Goal: Task Accomplishment & Management: Manage account settings

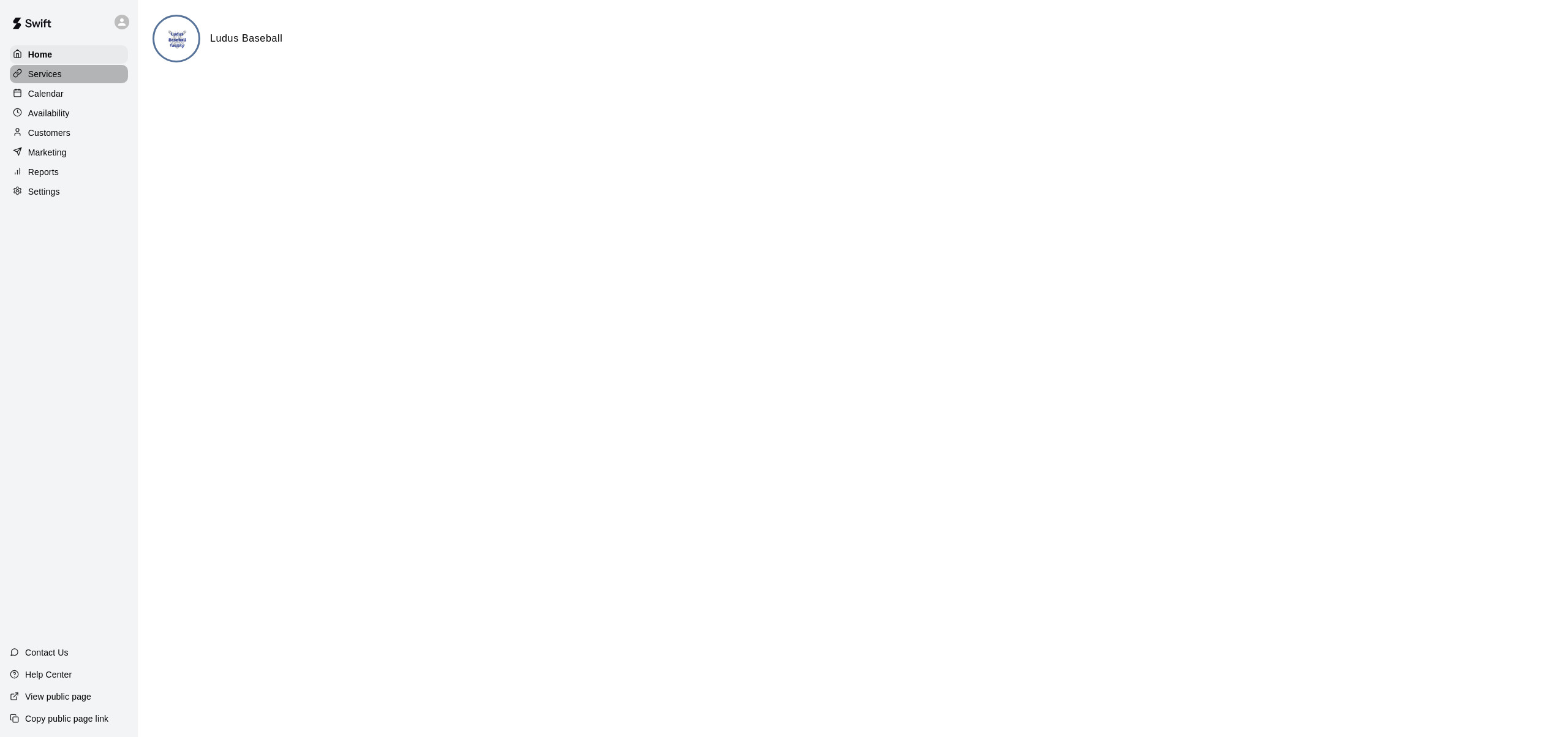
click at [50, 74] on p "Services" at bounding box center [45, 74] width 34 height 12
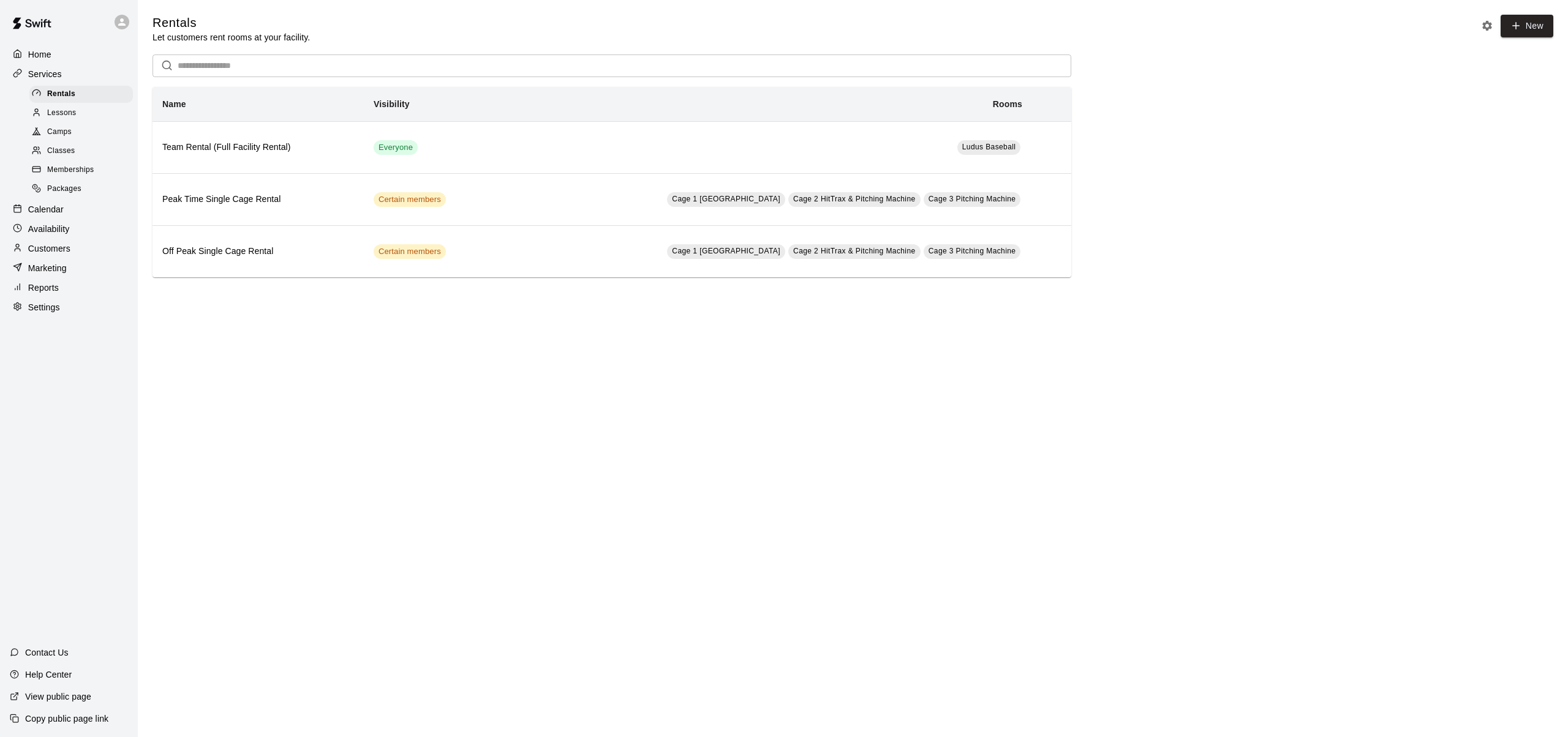
click at [65, 113] on span "Lessons" at bounding box center [62, 113] width 29 height 12
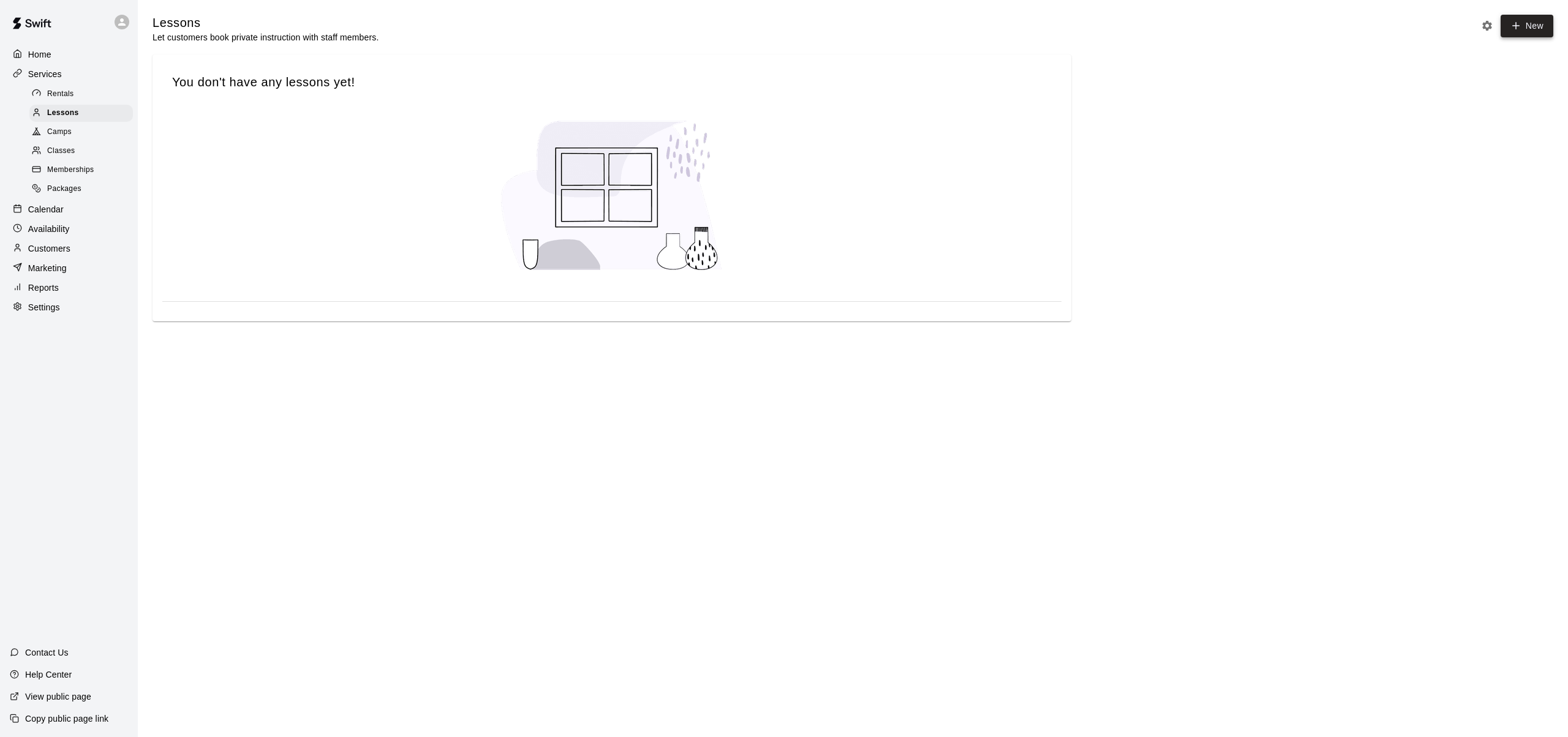
click at [1526, 30] on link "New" at bounding box center [1526, 26] width 53 height 23
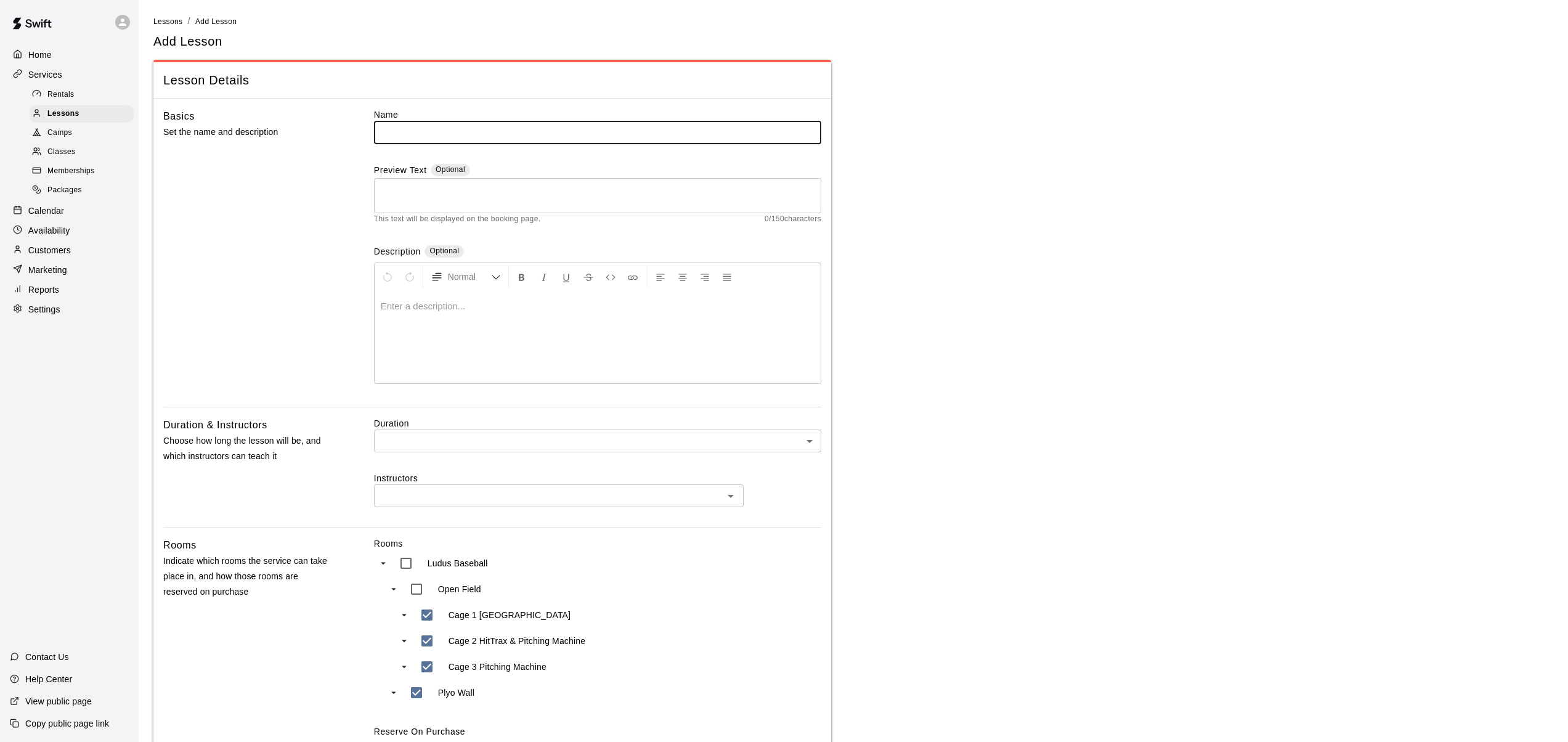
click at [809, 440] on body "Home Services Rentals Lessons Camps Classes Memberships Packages Calendar Avail…" at bounding box center [784, 523] width 1568 height 1046
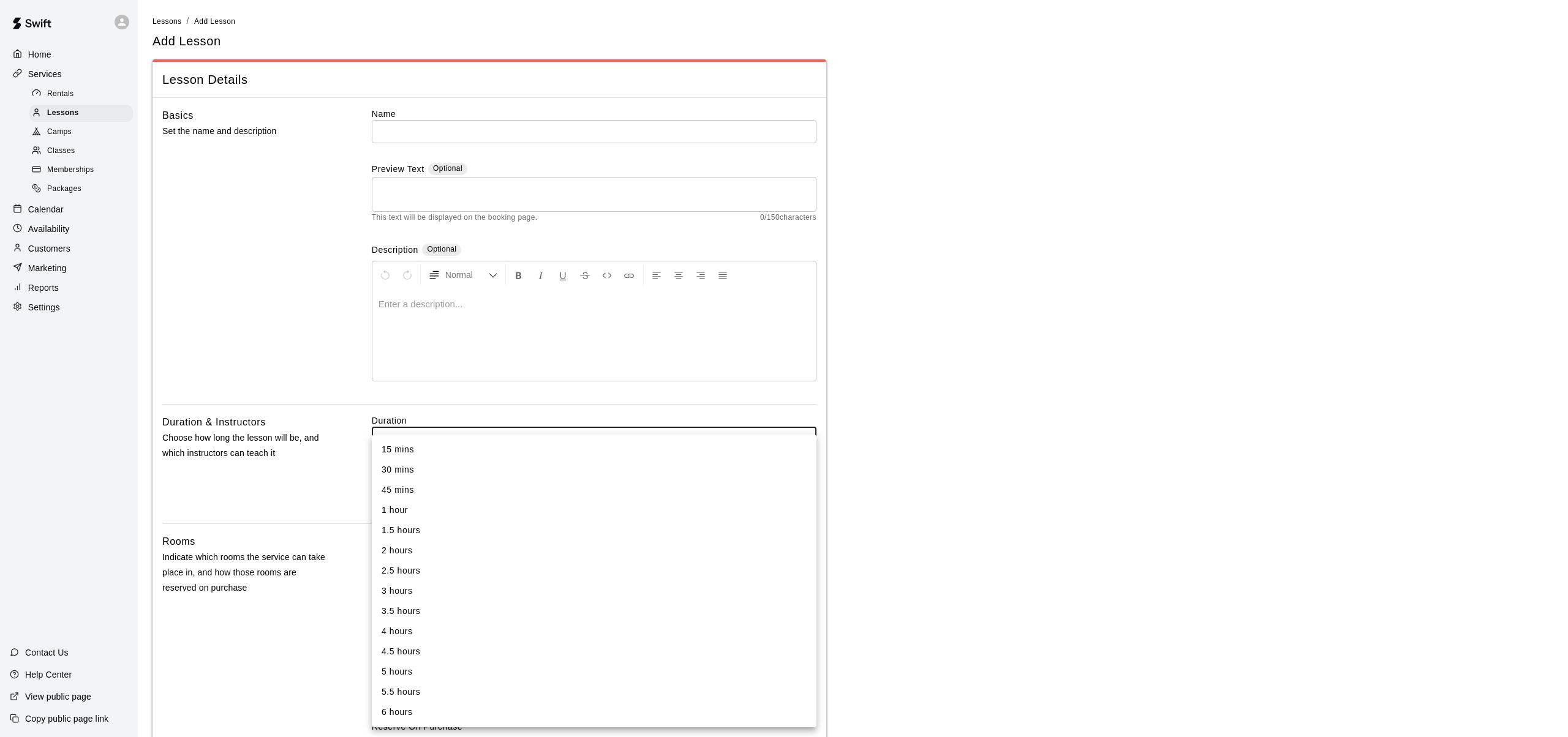
click at [220, 342] on div at bounding box center [784, 368] width 1568 height 737
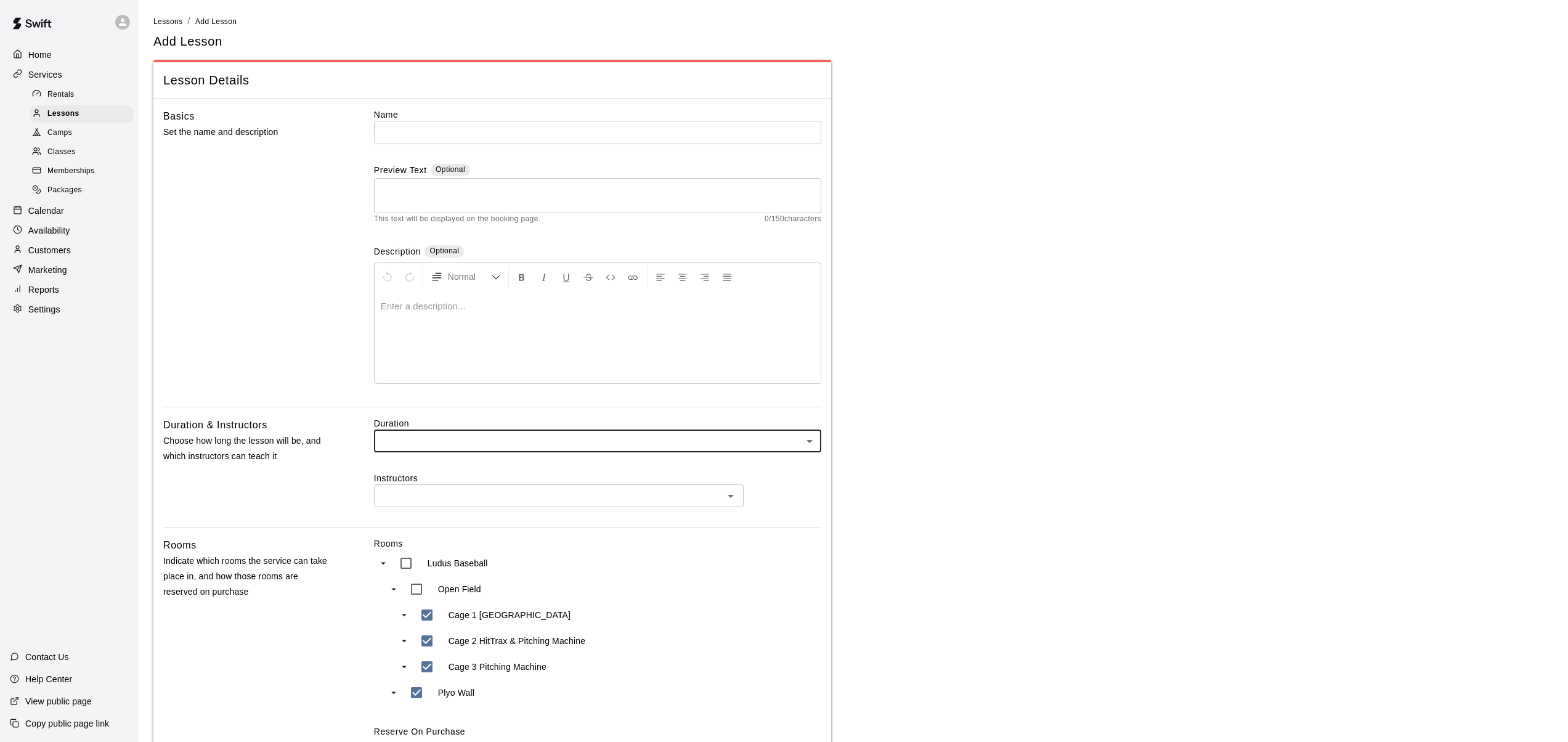
click at [45, 308] on p "Settings" at bounding box center [45, 309] width 32 height 13
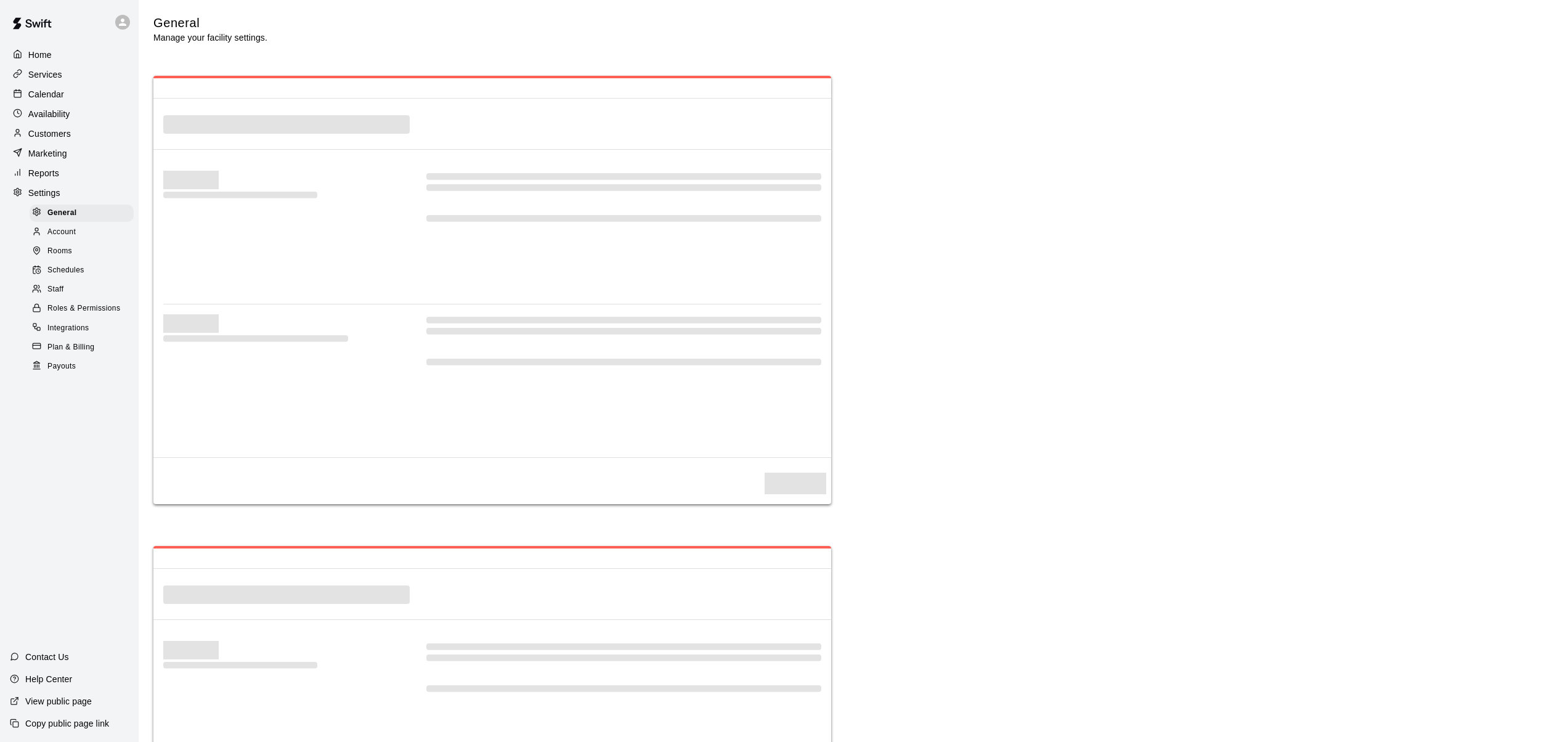
select select "**"
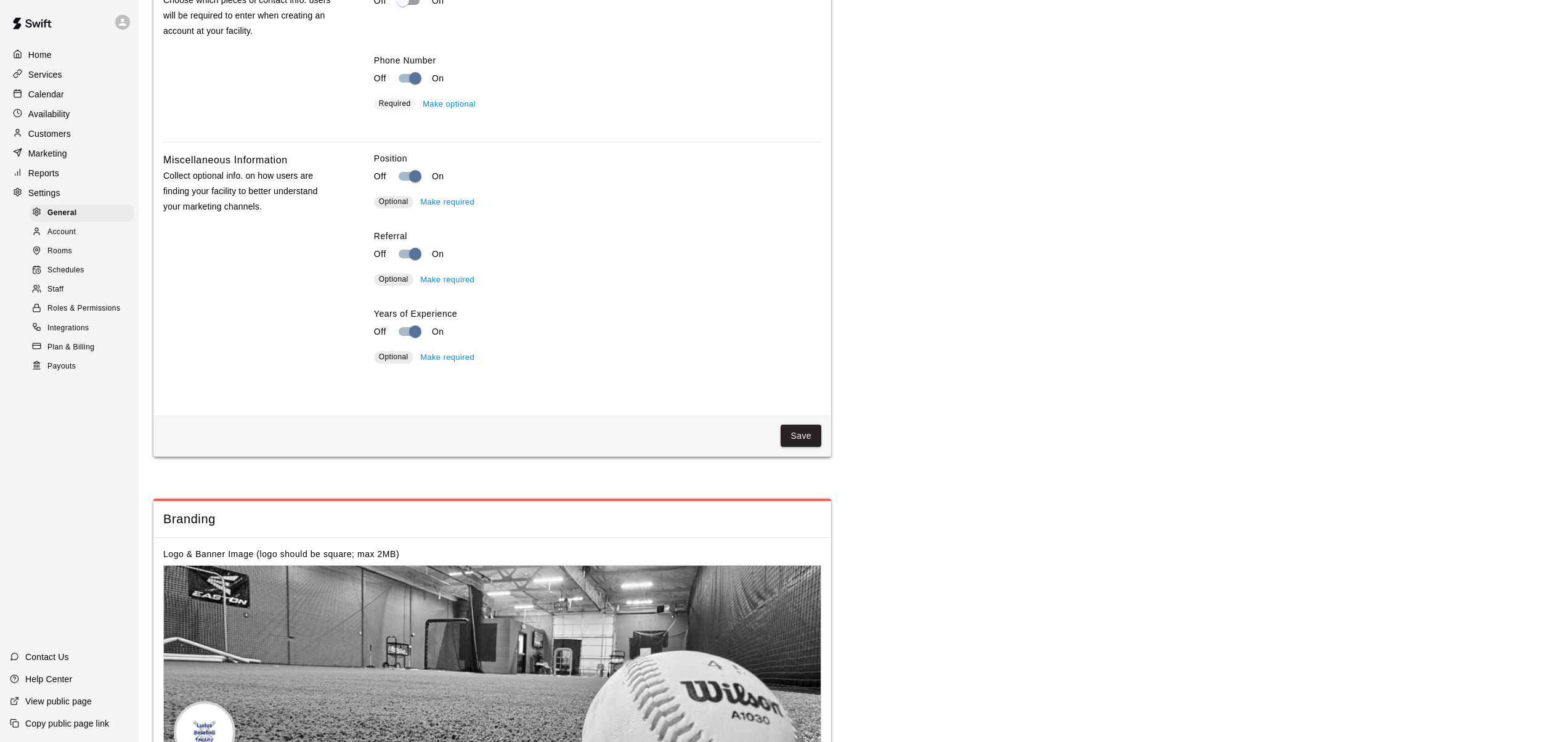
scroll to position [2310, 0]
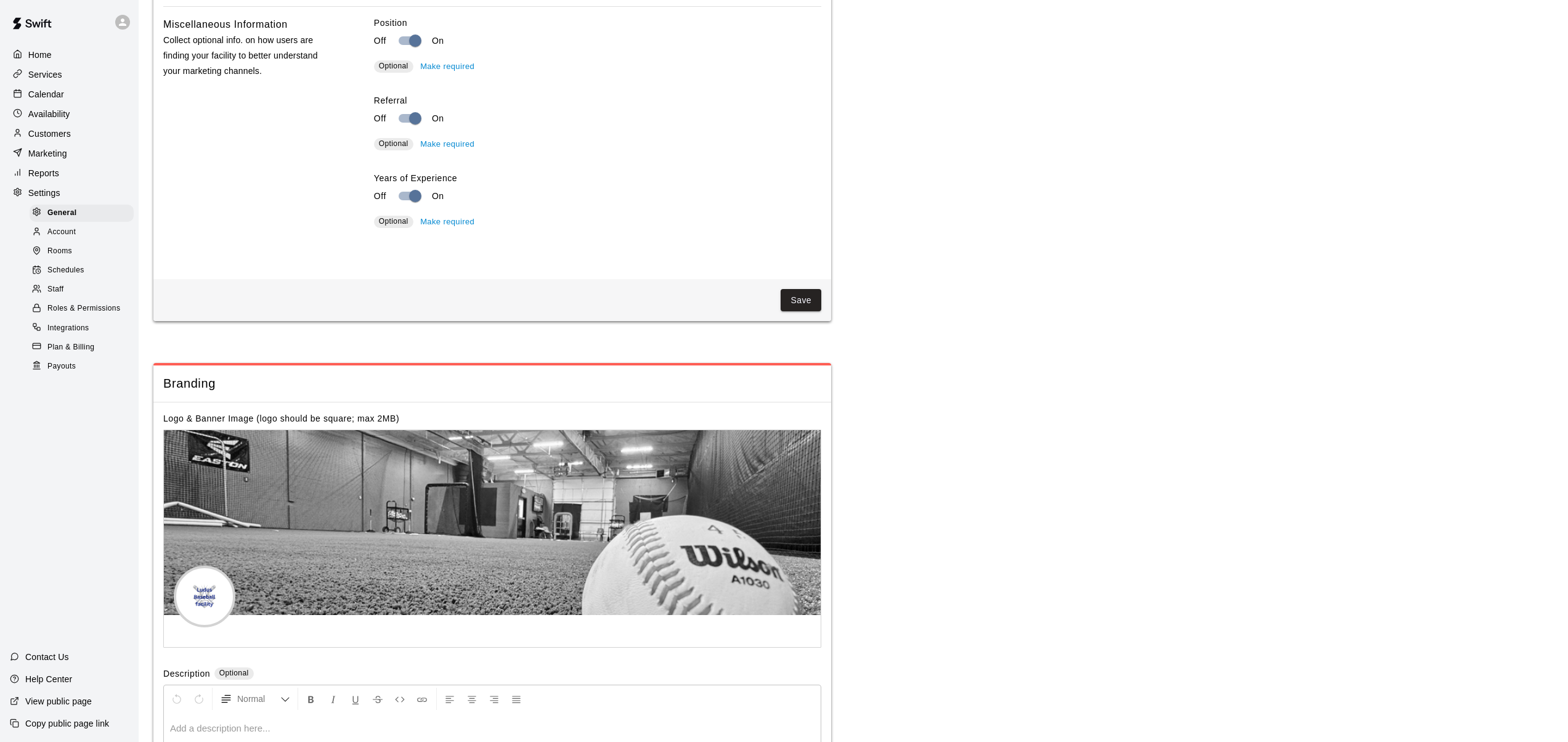
click at [69, 327] on span "Integrations" at bounding box center [68, 329] width 42 height 13
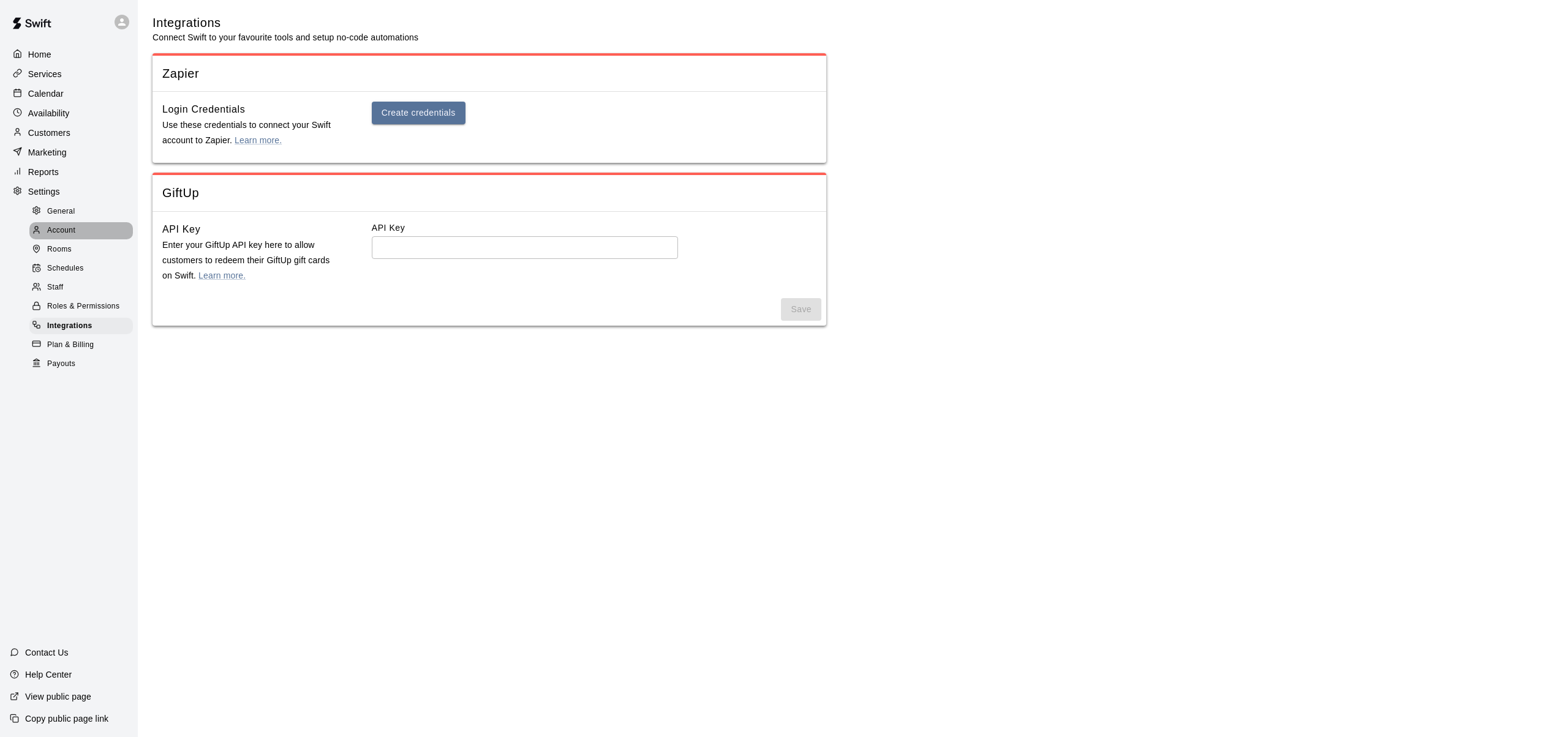
click at [61, 230] on span "Account" at bounding box center [61, 231] width 28 height 12
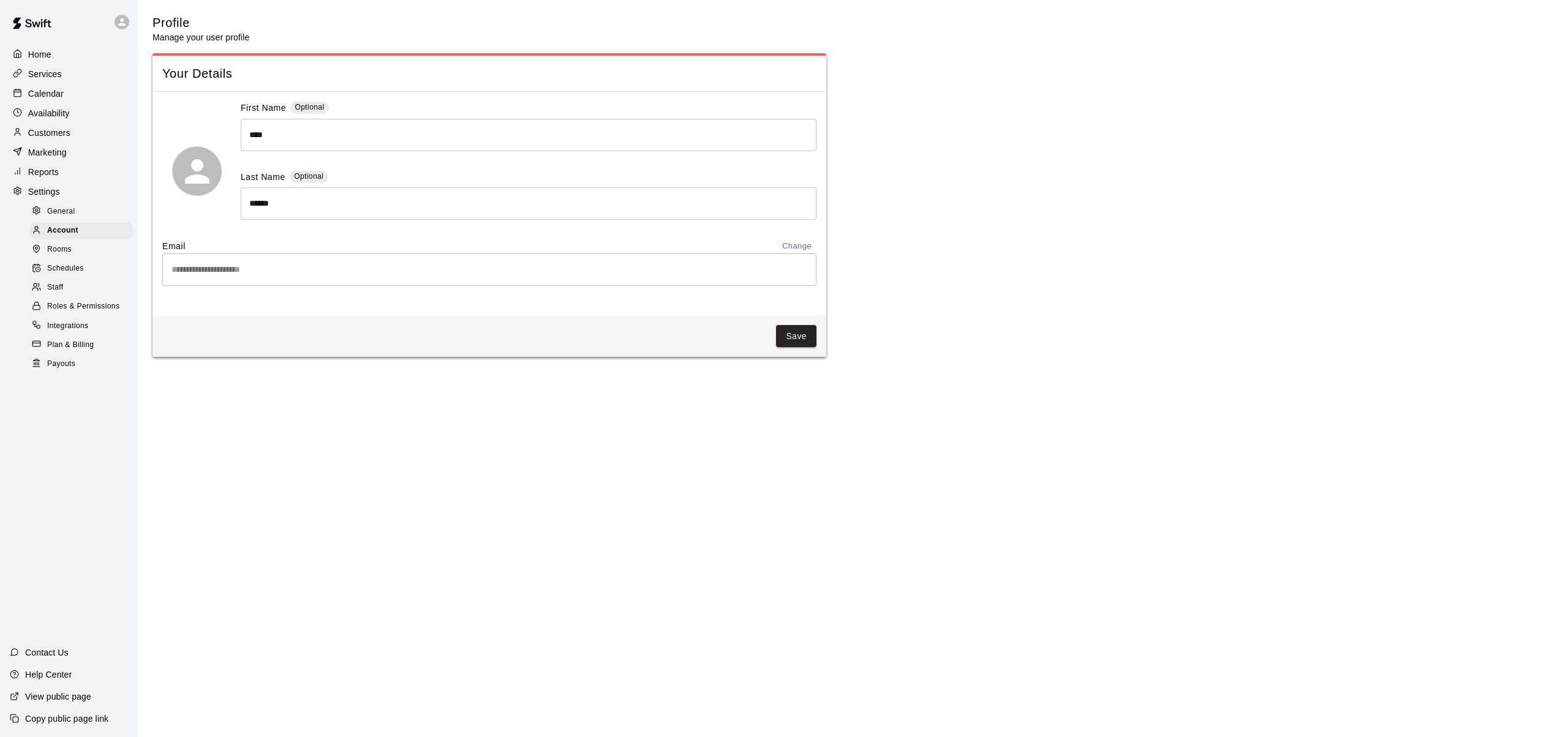
click at [60, 246] on span "Rooms" at bounding box center [59, 250] width 24 height 12
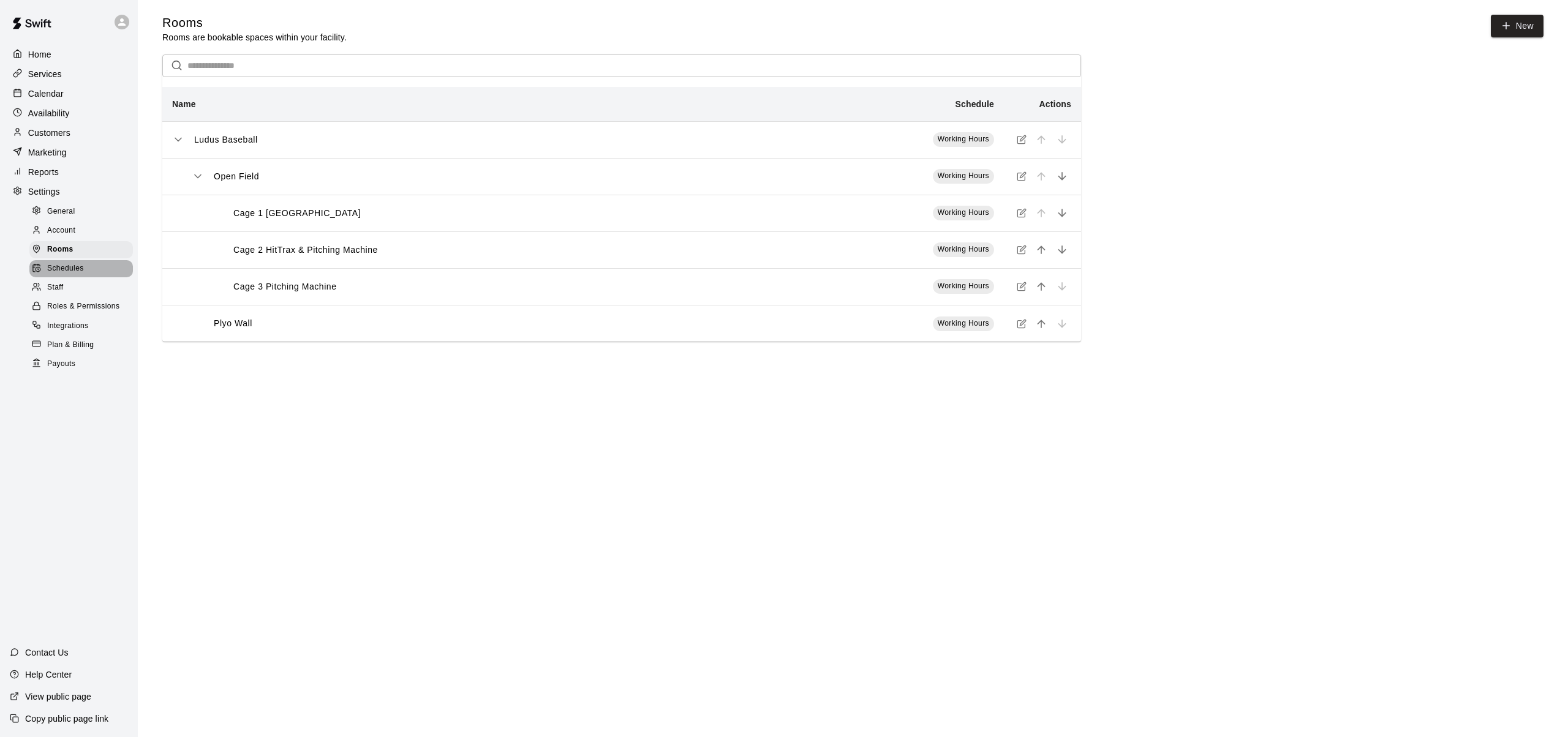
click at [60, 266] on span "Schedules" at bounding box center [65, 269] width 37 height 12
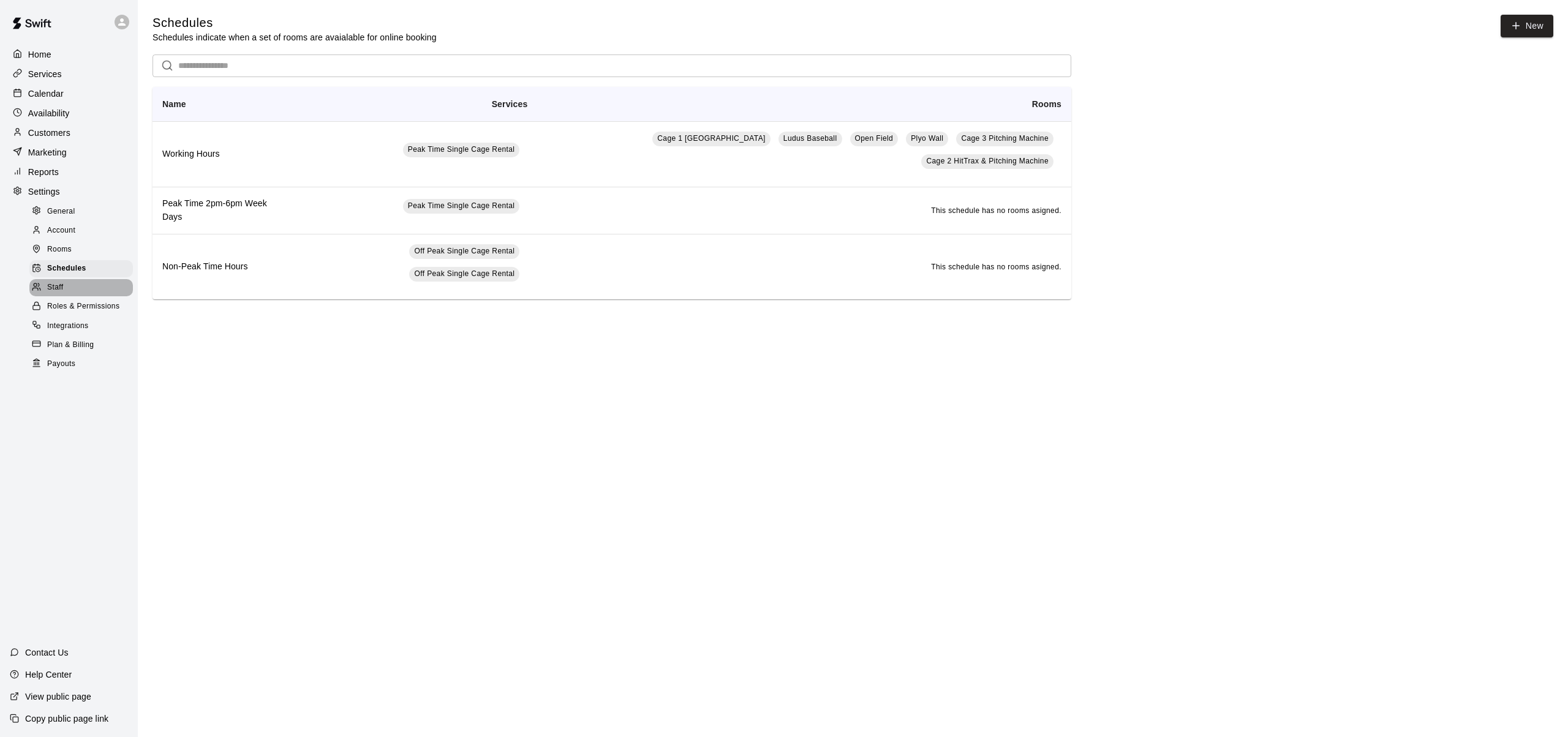
click at [56, 285] on span "Staff" at bounding box center [55, 288] width 16 height 12
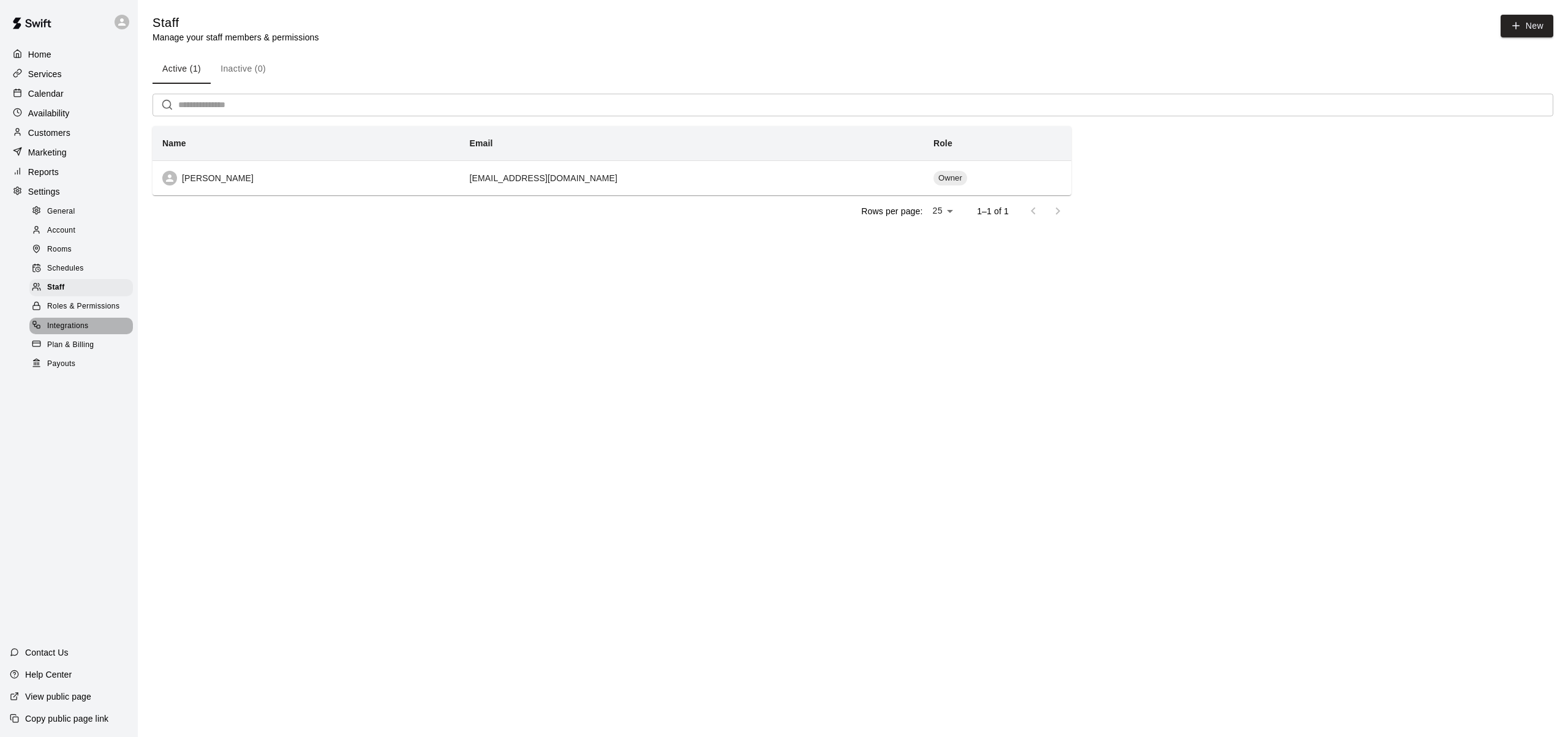
click at [68, 325] on span "Integrations" at bounding box center [68, 327] width 42 height 12
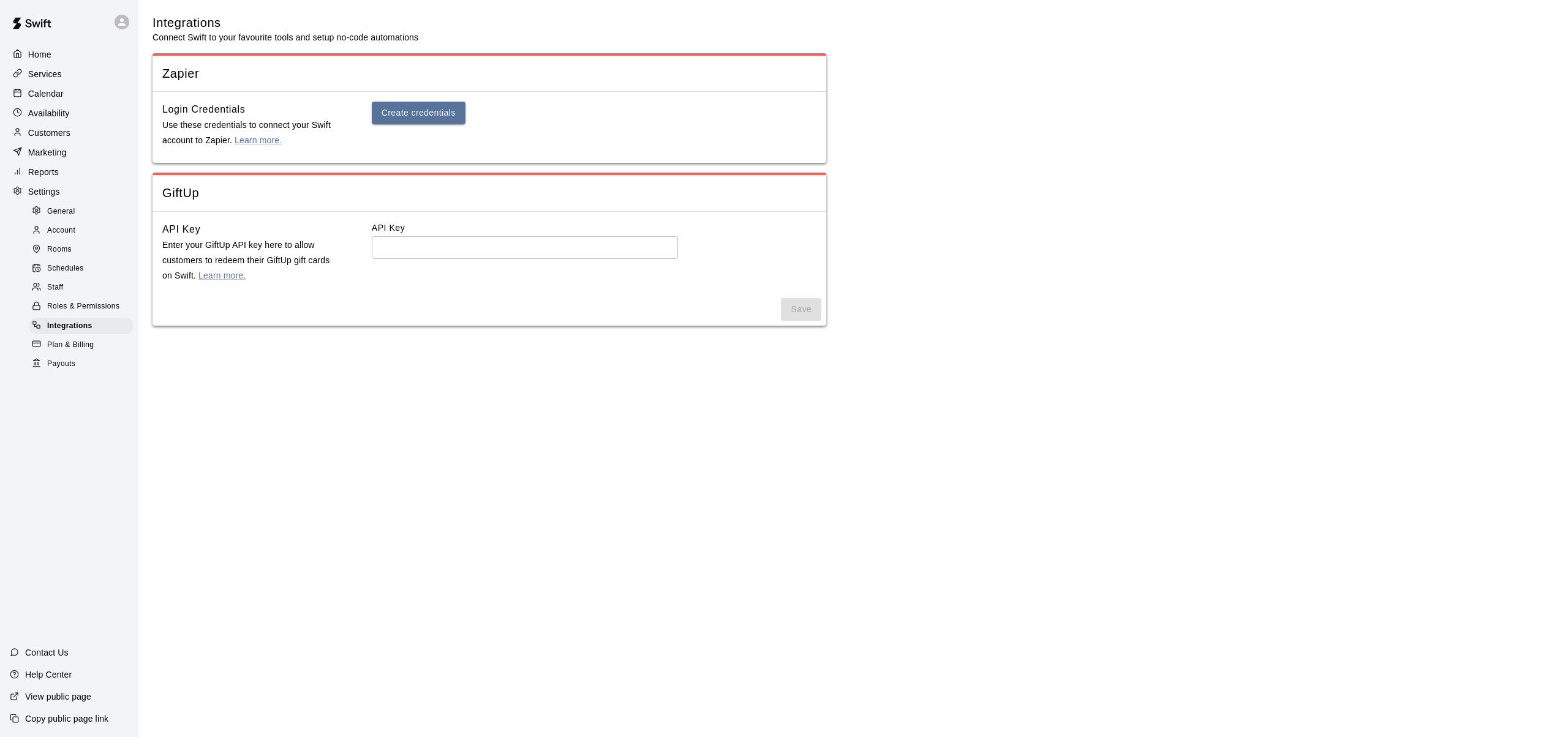
click at [72, 343] on span "Plan & Billing" at bounding box center [70, 345] width 46 height 12
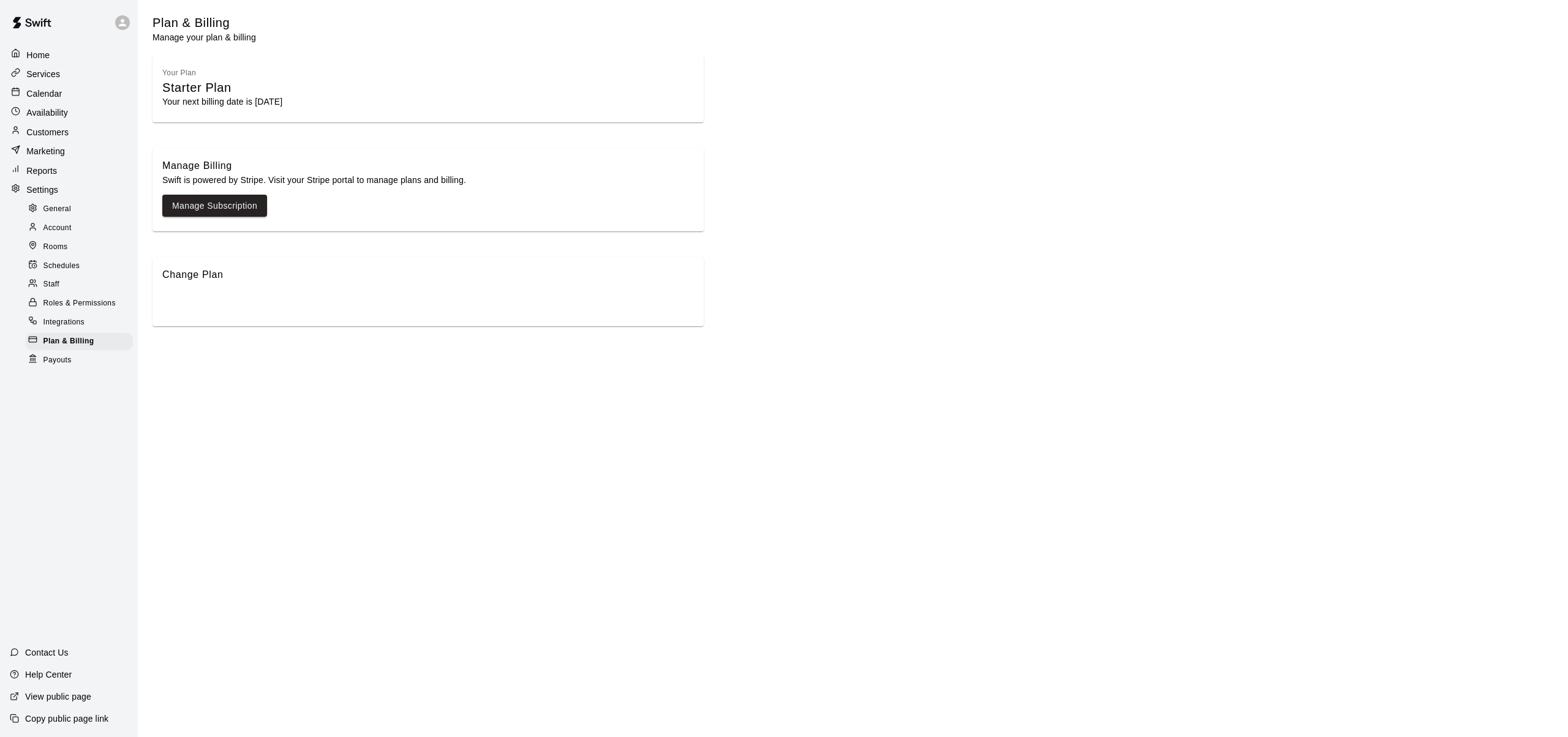
click at [61, 361] on span "Payouts" at bounding box center [57, 361] width 28 height 12
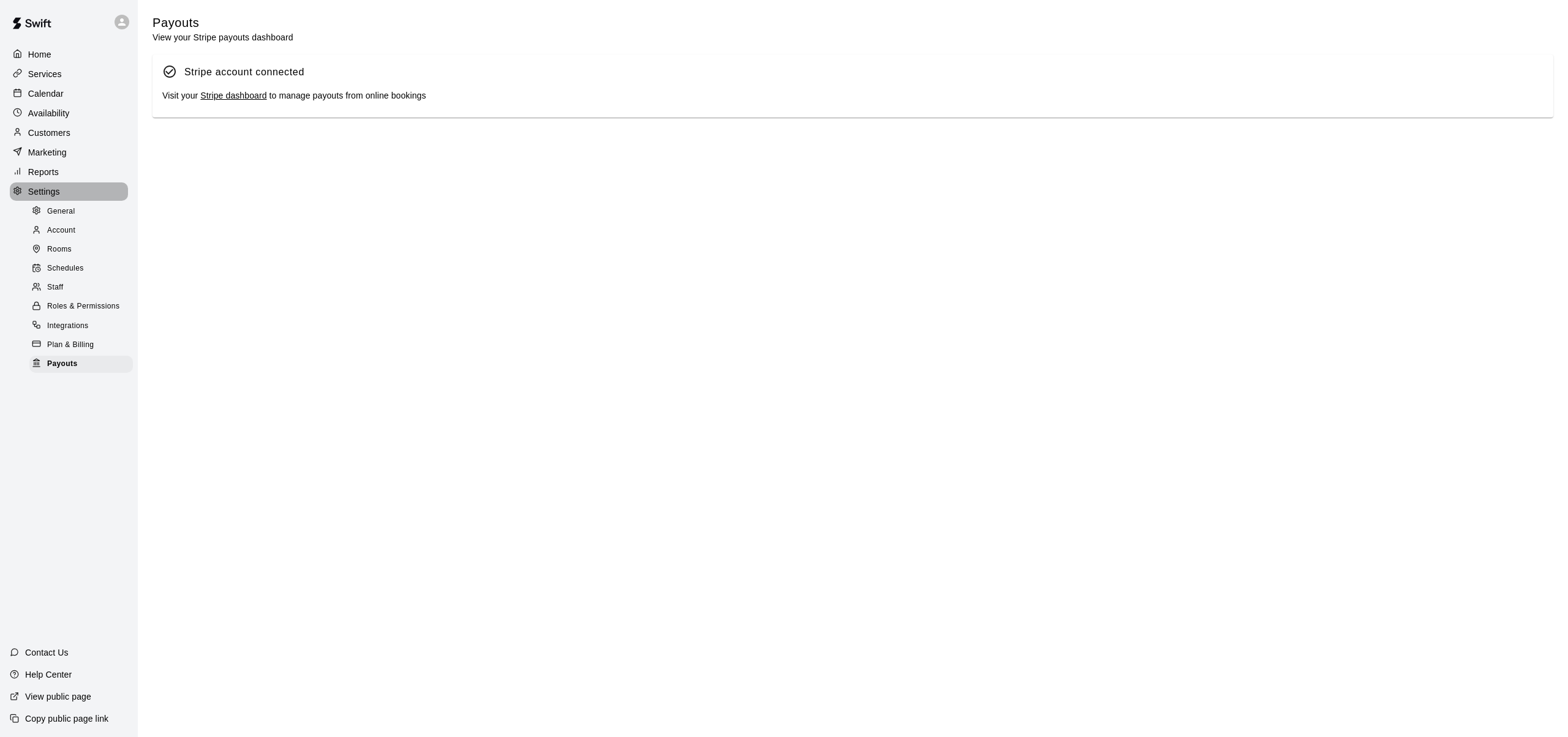
click at [46, 188] on p "Settings" at bounding box center [44, 192] width 32 height 12
select select "**"
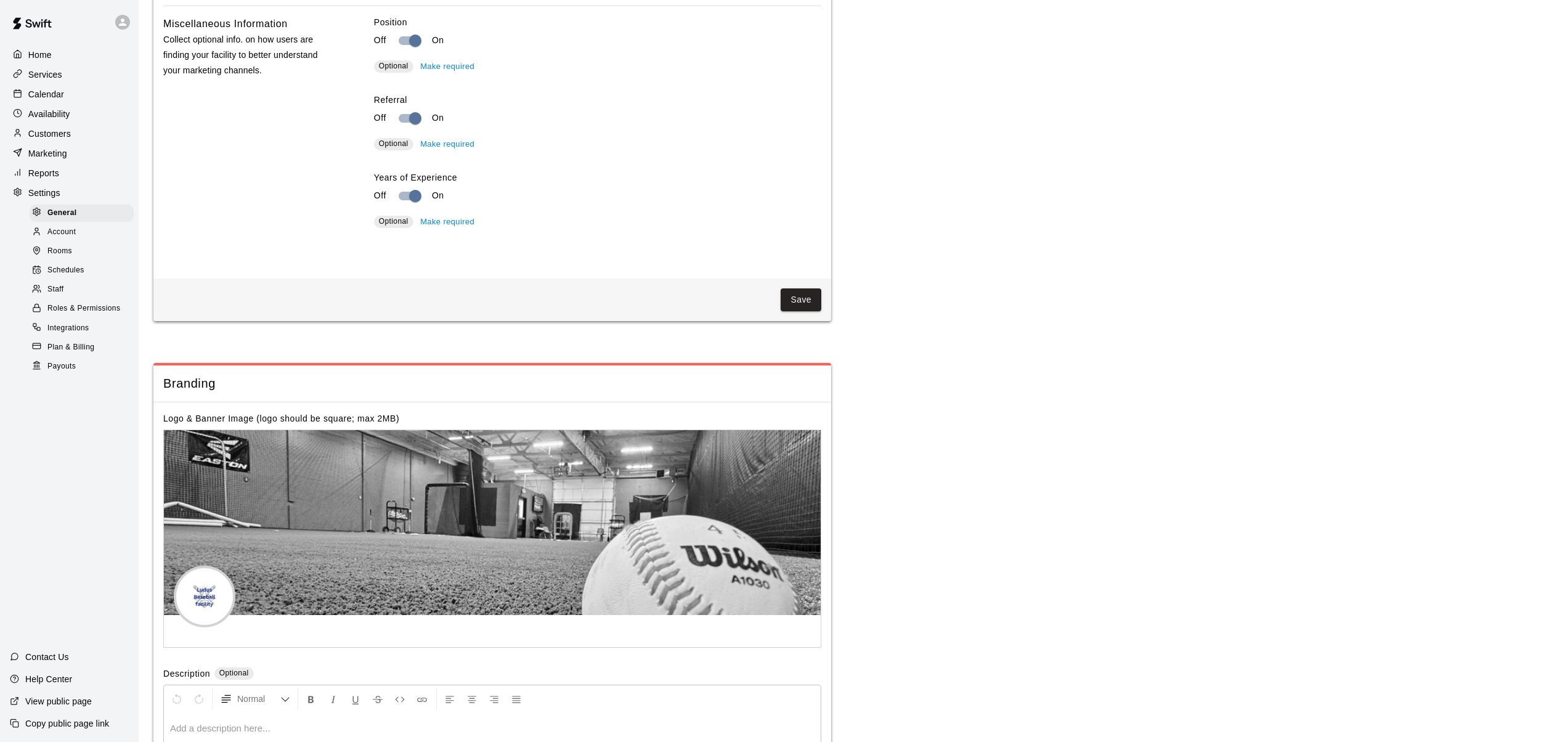
scroll to position [2310, 0]
click at [49, 191] on p "Settings" at bounding box center [45, 193] width 32 height 13
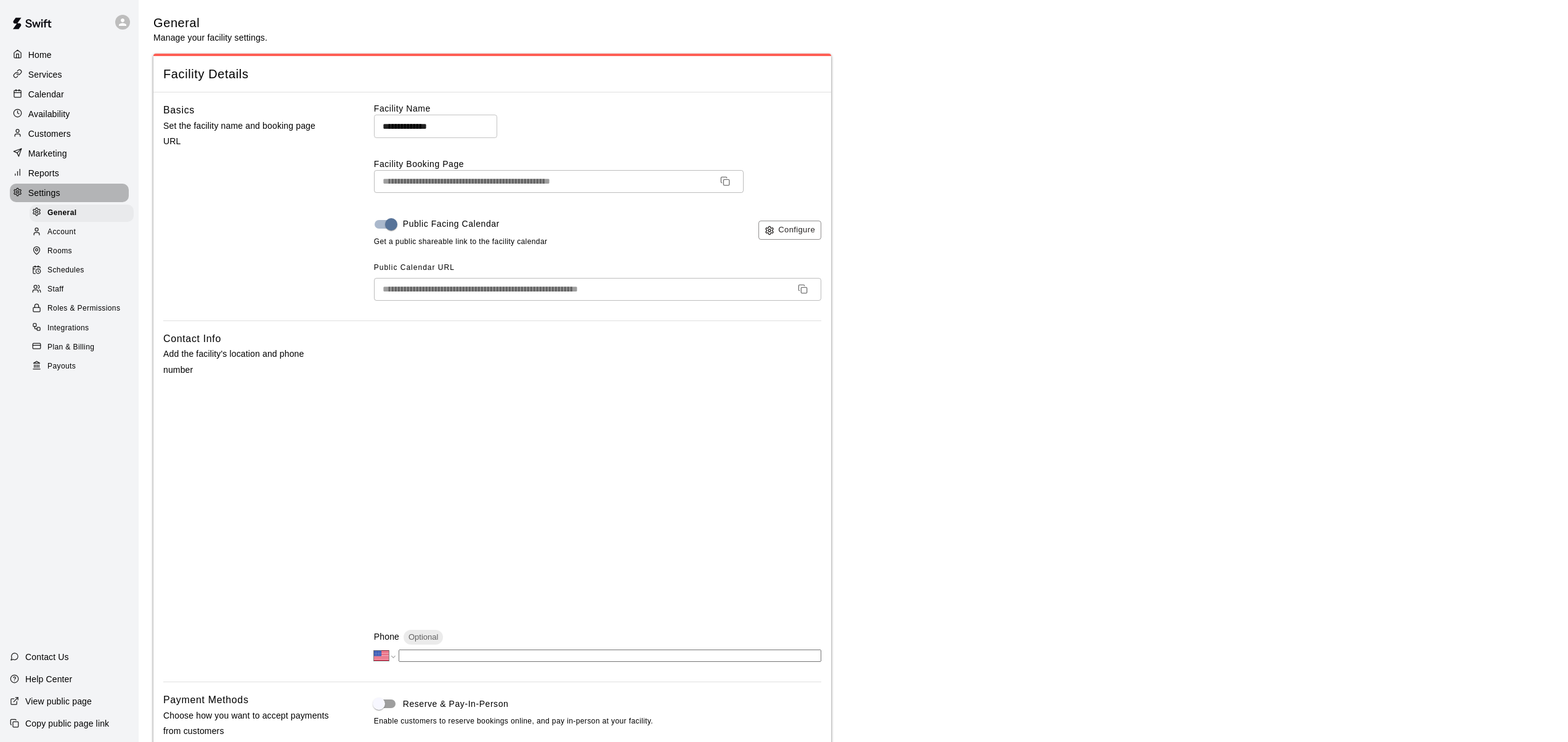
click at [45, 190] on p "Settings" at bounding box center [45, 193] width 32 height 13
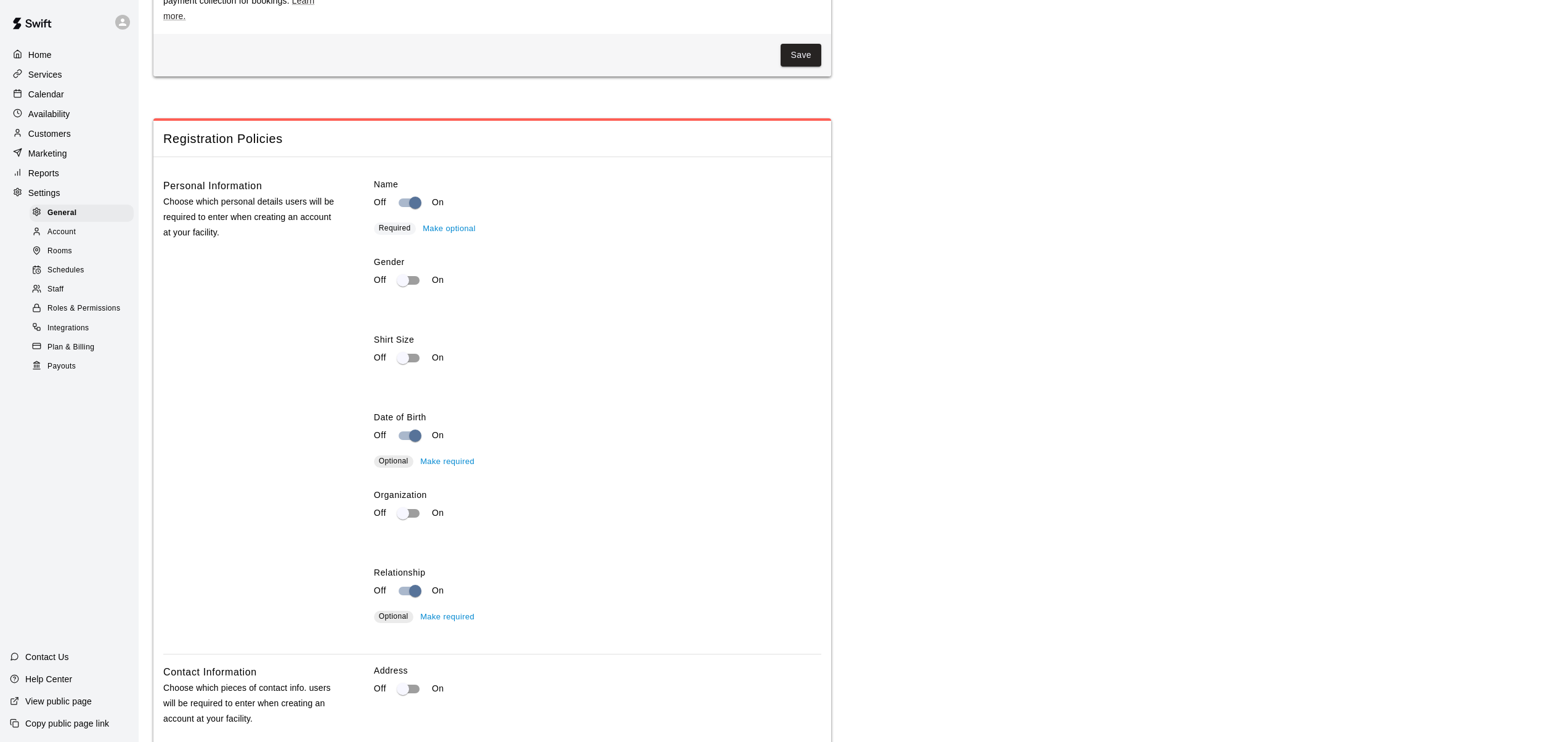
scroll to position [1629, 0]
click at [398, 543] on span "Optional" at bounding box center [394, 539] width 29 height 8
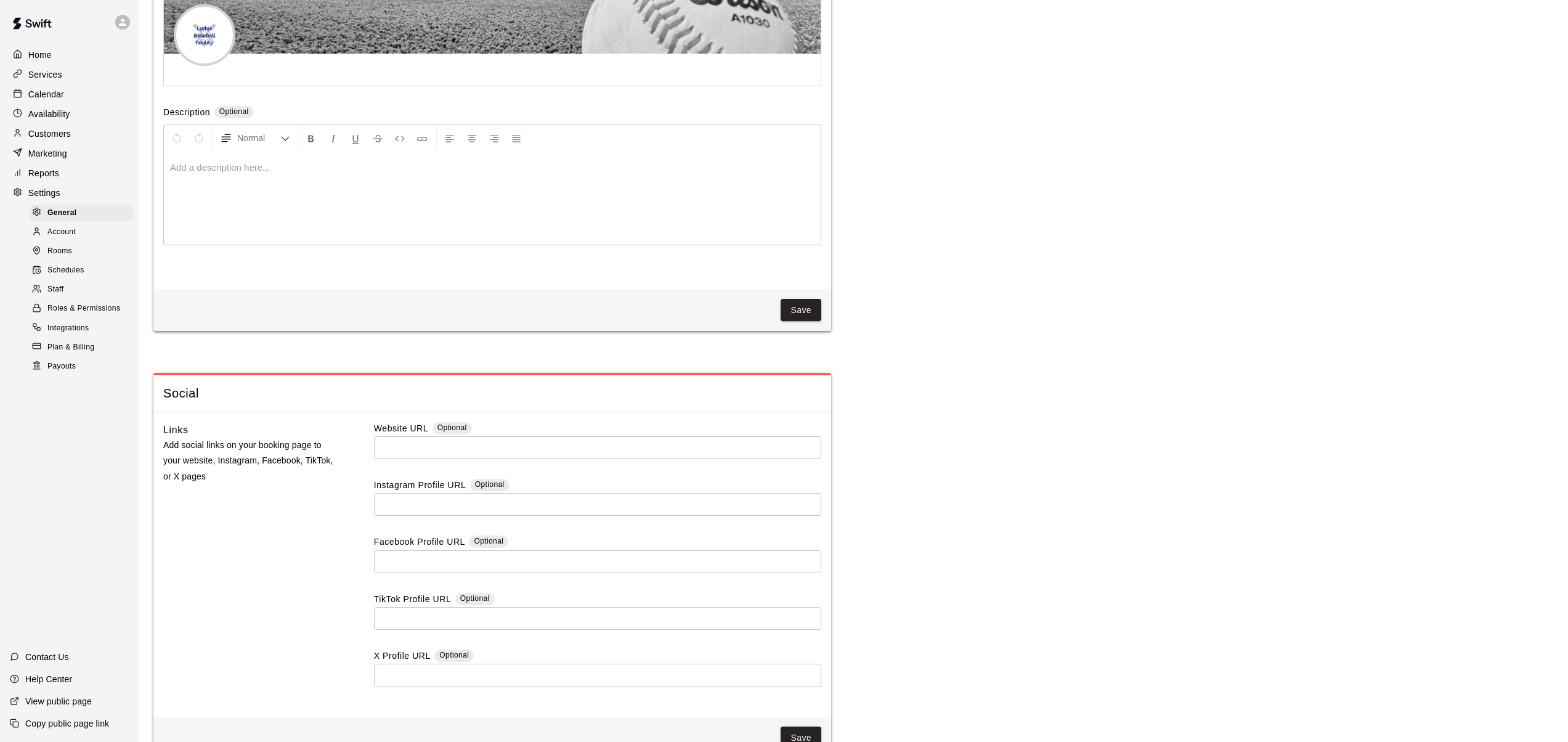
scroll to position [3063, 0]
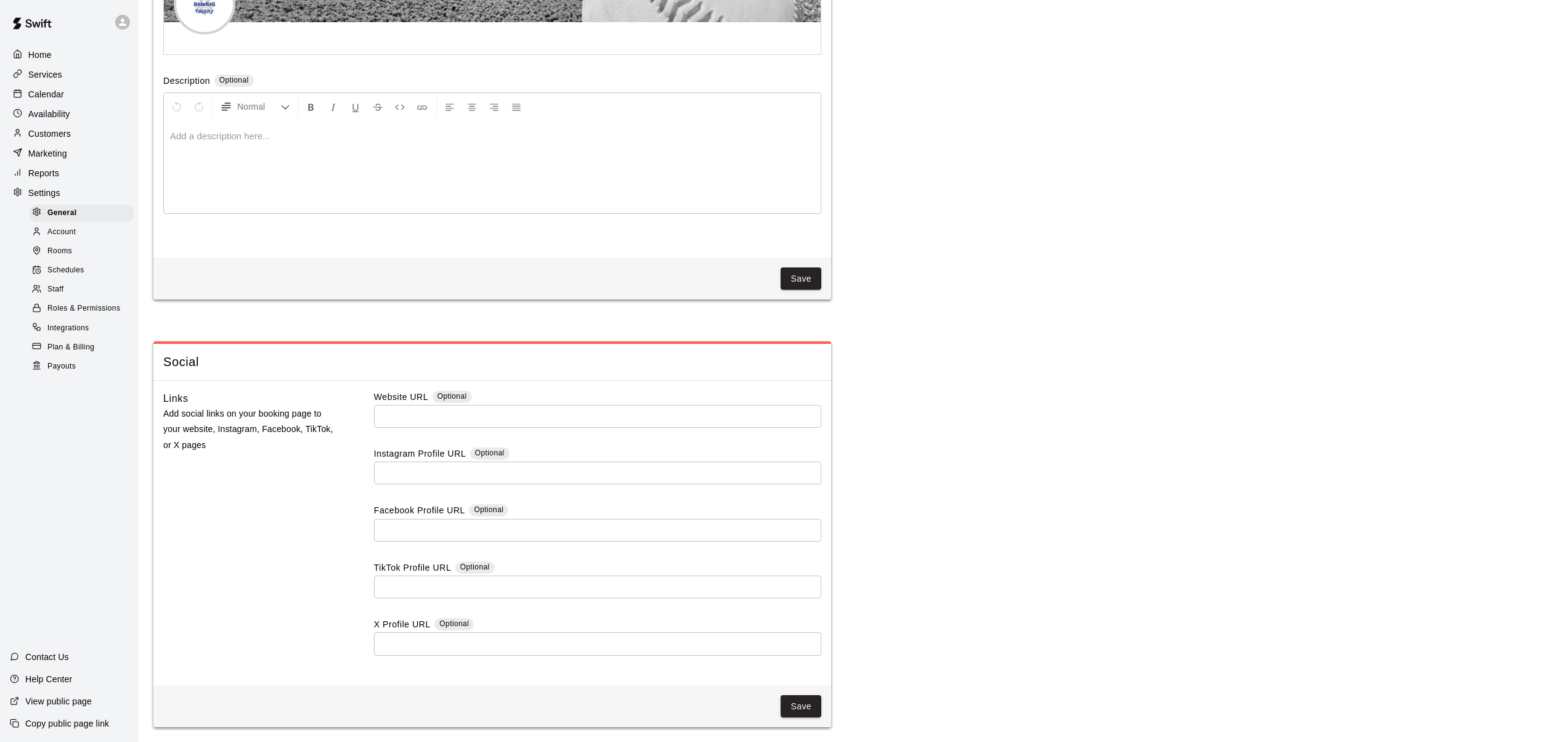
click at [449, 420] on input "text" at bounding box center [598, 416] width 447 height 23
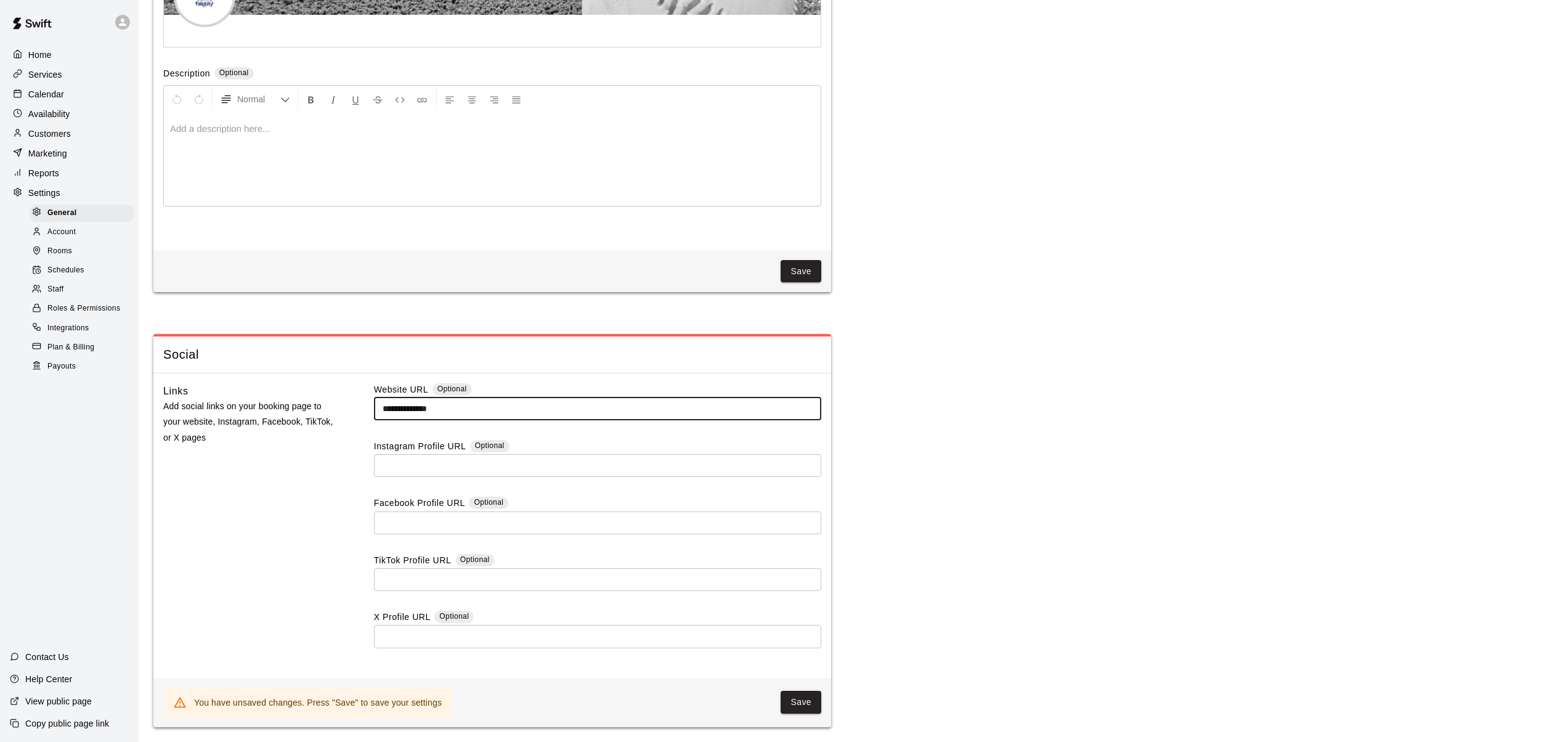
click at [457, 414] on input "**********" at bounding box center [598, 409] width 447 height 23
click at [446, 418] on input "**********" at bounding box center [598, 409] width 447 height 23
type input "*"
click at [282, 553] on div "Links Add social links on your booking page to your website, Instagram, Faceboo…" at bounding box center [249, 525] width 171 height 285
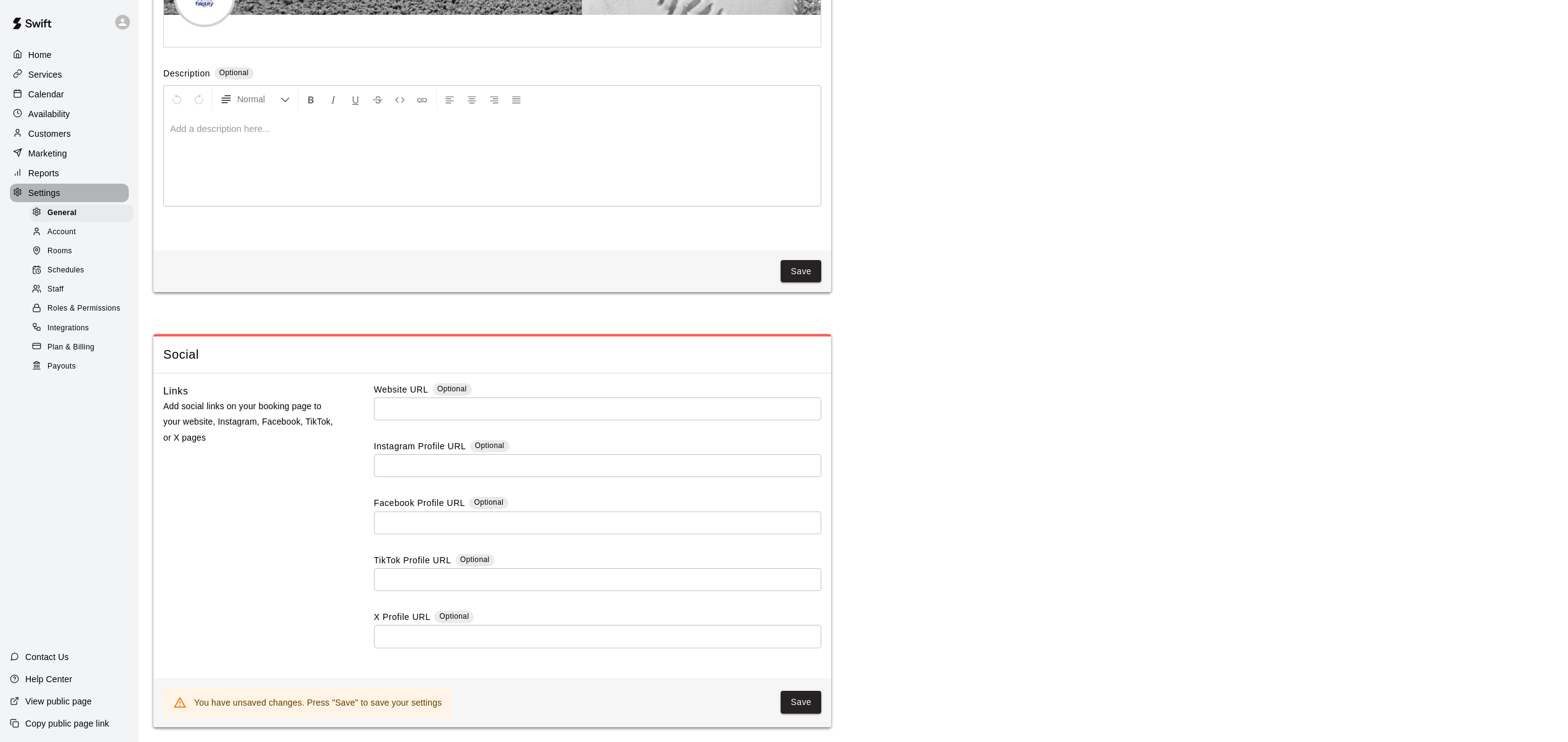
click at [36, 193] on p "Settings" at bounding box center [45, 193] width 32 height 13
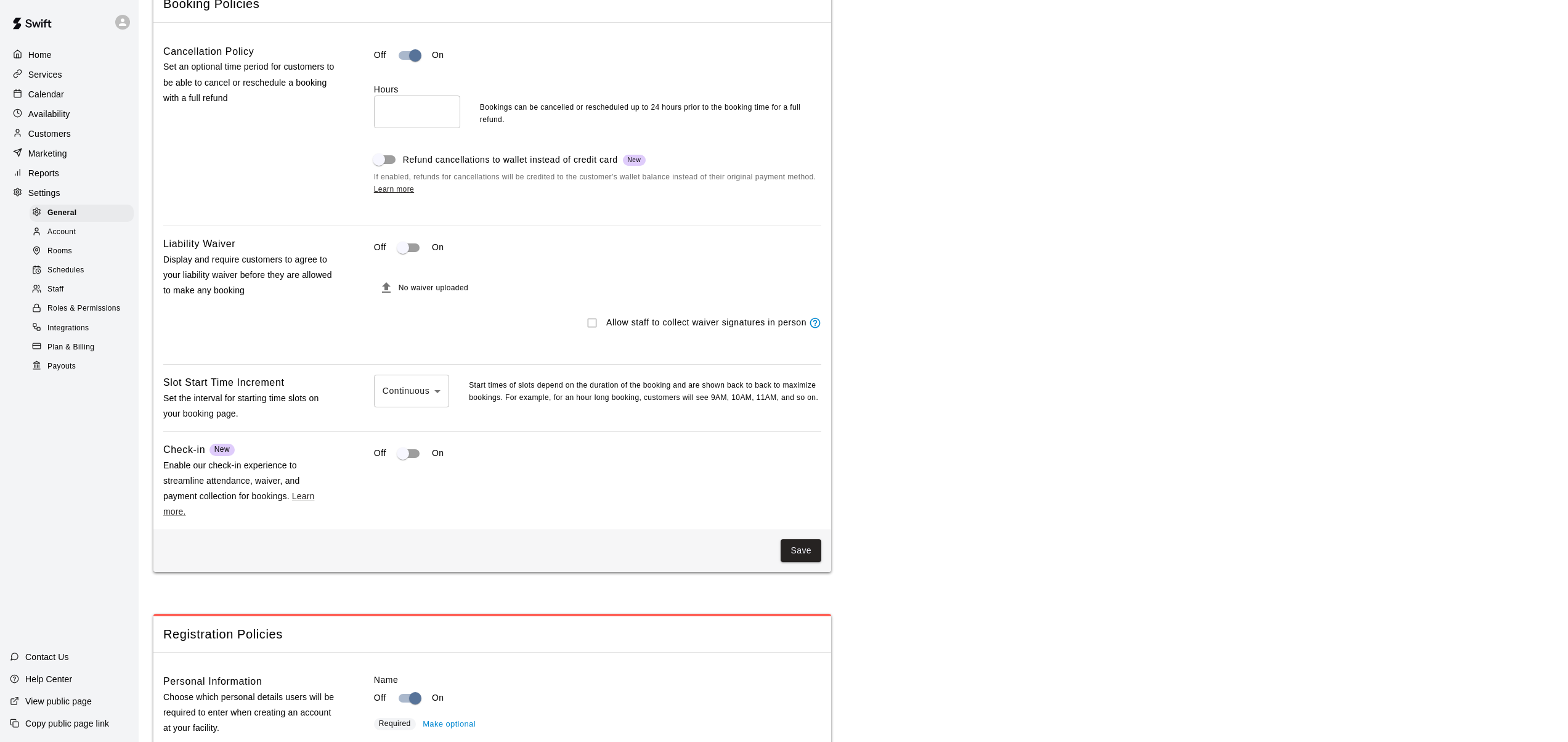
scroll to position [1134, 0]
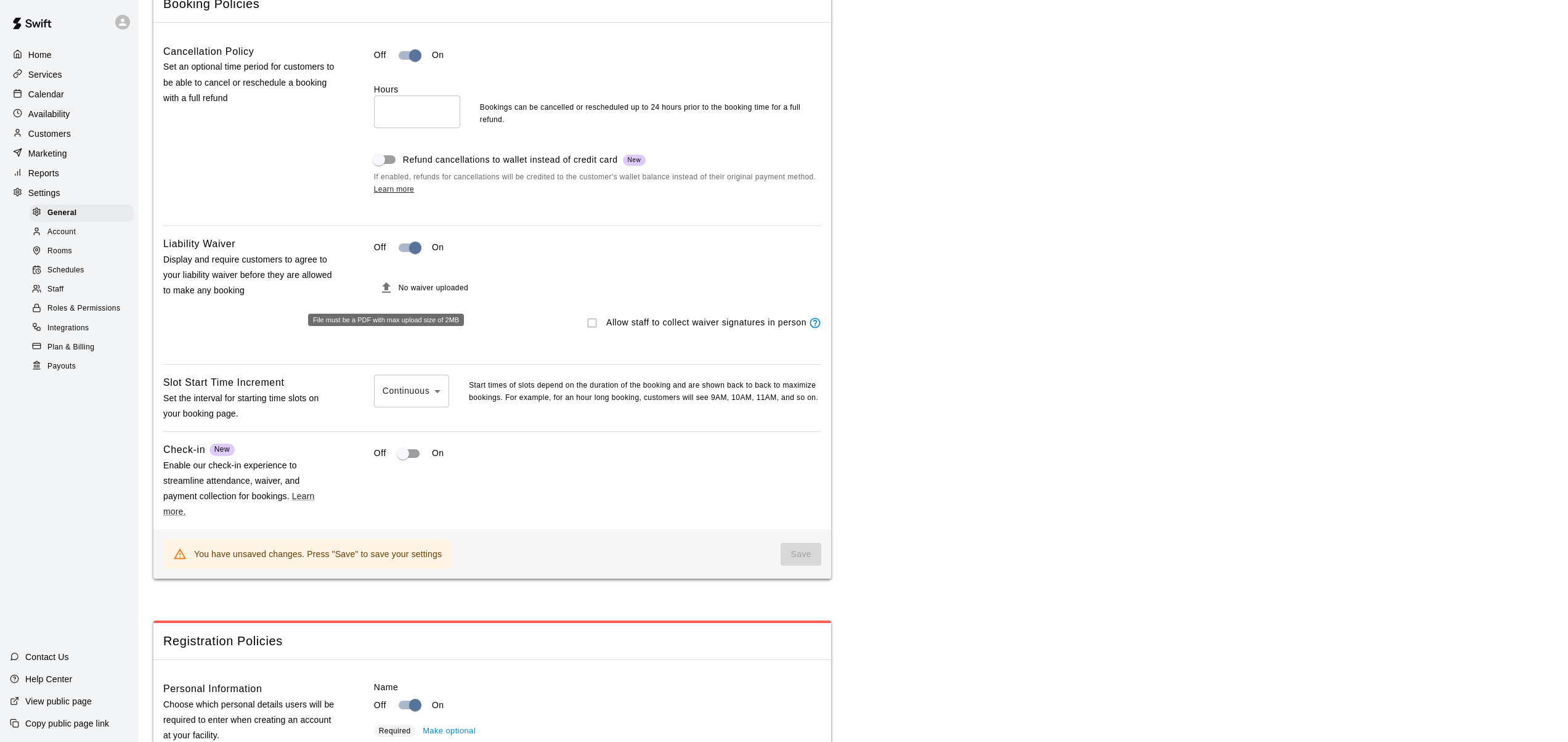
click at [387, 291] on icon "File must be a PDF with max upload size of 2MB" at bounding box center [386, 287] width 8 height 10
click at [388, 291] on icon "File must be a PDF with max upload size of 2MB" at bounding box center [386, 287] width 8 height 10
click at [419, 297] on div "No waiver uploaded" at bounding box center [598, 287] width 447 height 24
click at [387, 293] on icon "File must be a PDF with max upload size of 2MB" at bounding box center [386, 287] width 8 height 10
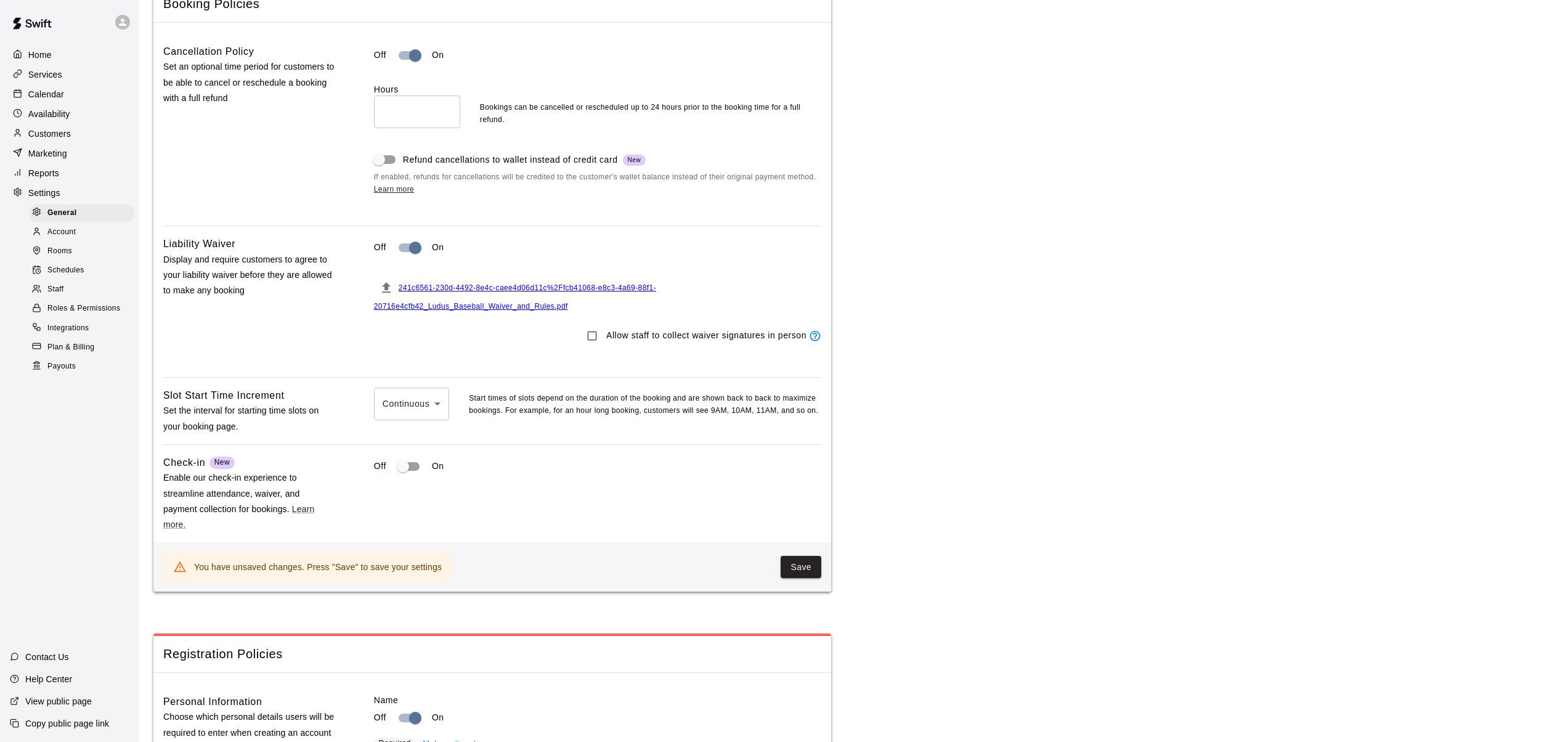
click at [457, 354] on div "Off On 241c6561-230d-4492-8e4c-caee4d06d11c%2Ffcb41068-e8c3-4a69-88f1-20716e4cf…" at bounding box center [598, 302] width 447 height 131
click at [807, 573] on button "Save" at bounding box center [801, 567] width 40 height 23
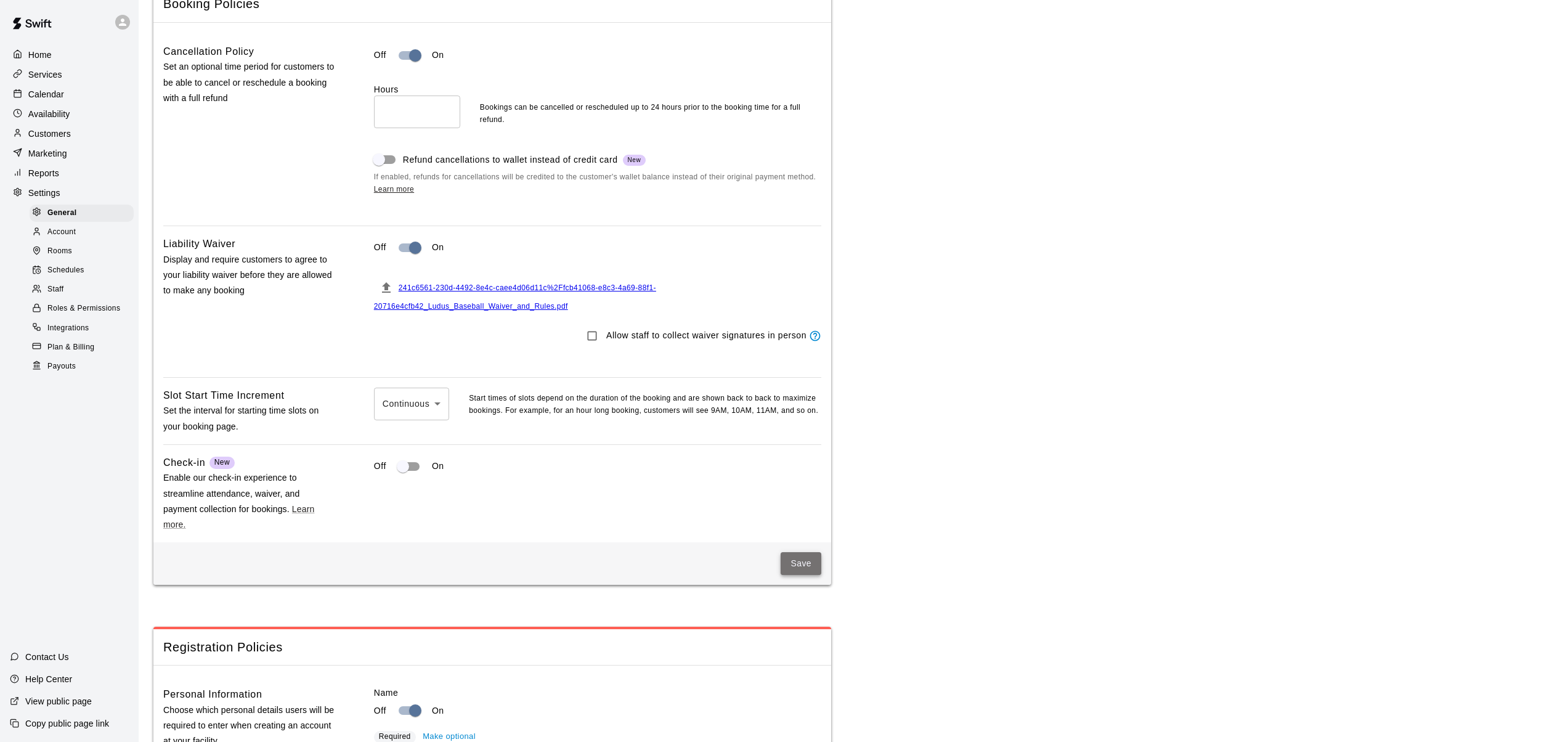
click at [798, 567] on button "Save" at bounding box center [801, 564] width 40 height 23
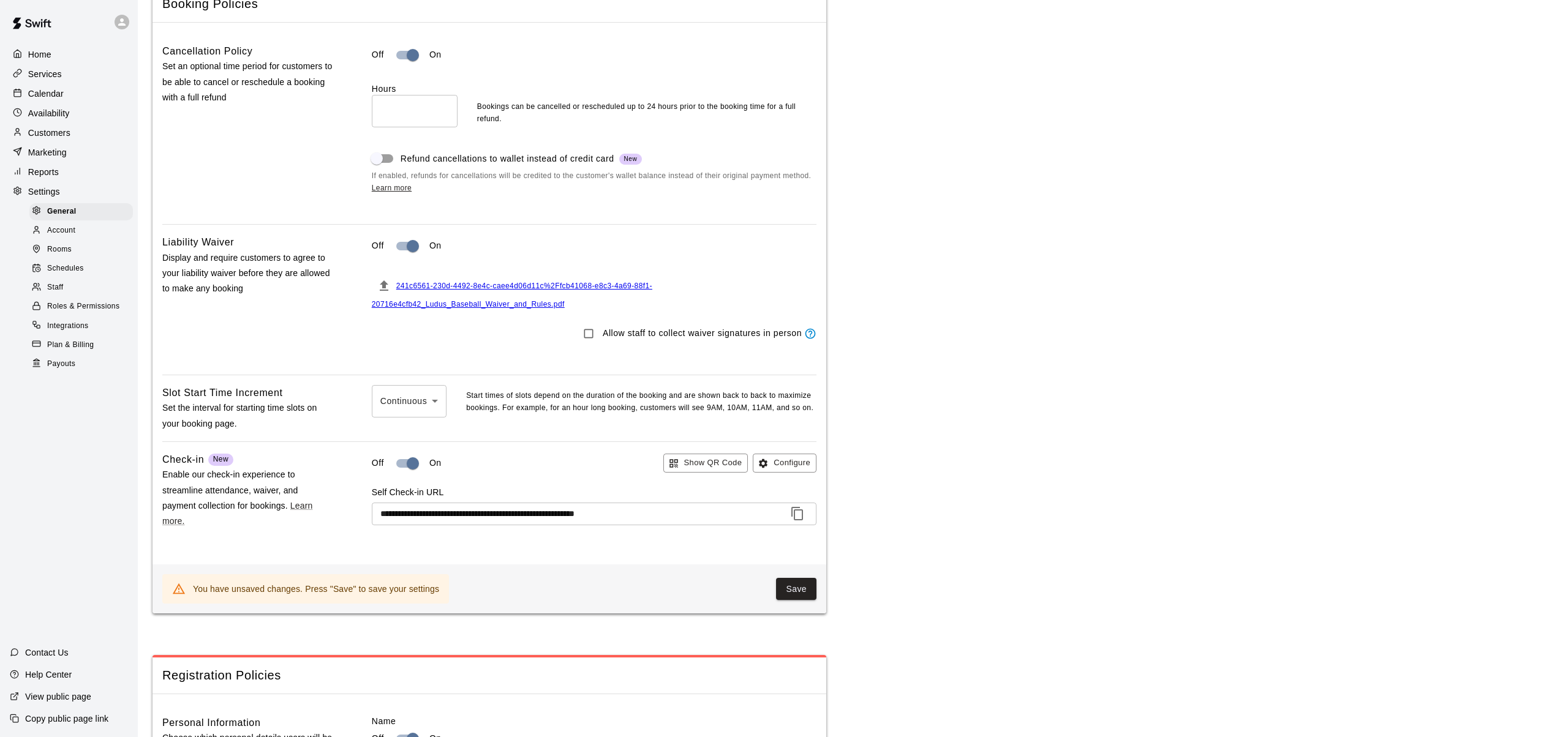
click at [438, 406] on div at bounding box center [784, 368] width 1568 height 737
click at [456, 432] on div "Continuous * ​ Start times of slots depend on the duration of the booking and a…" at bounding box center [594, 408] width 444 height 46
click at [304, 511] on link "Learn more." at bounding box center [237, 513] width 150 height 25
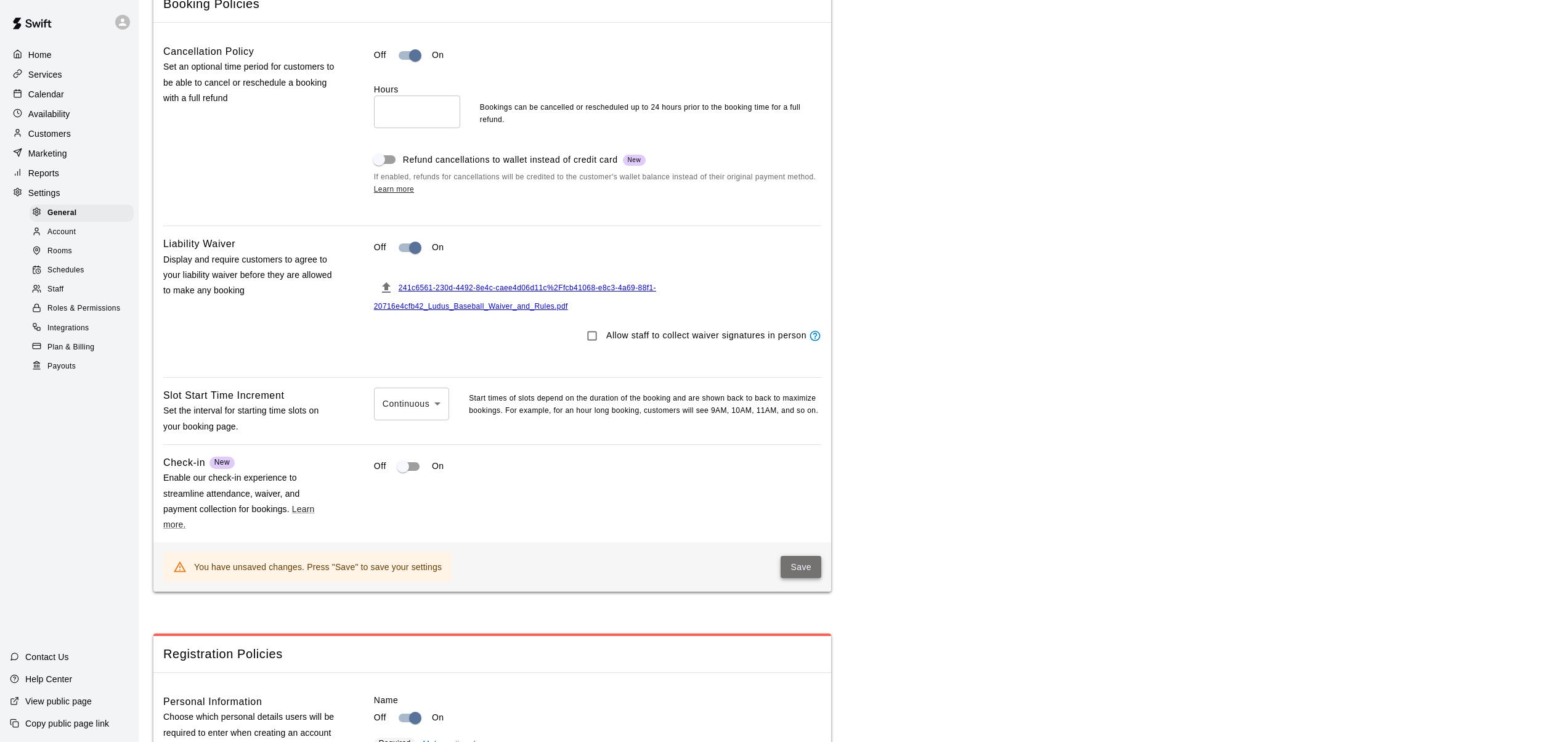
click at [804, 574] on button "Save" at bounding box center [801, 567] width 40 height 23
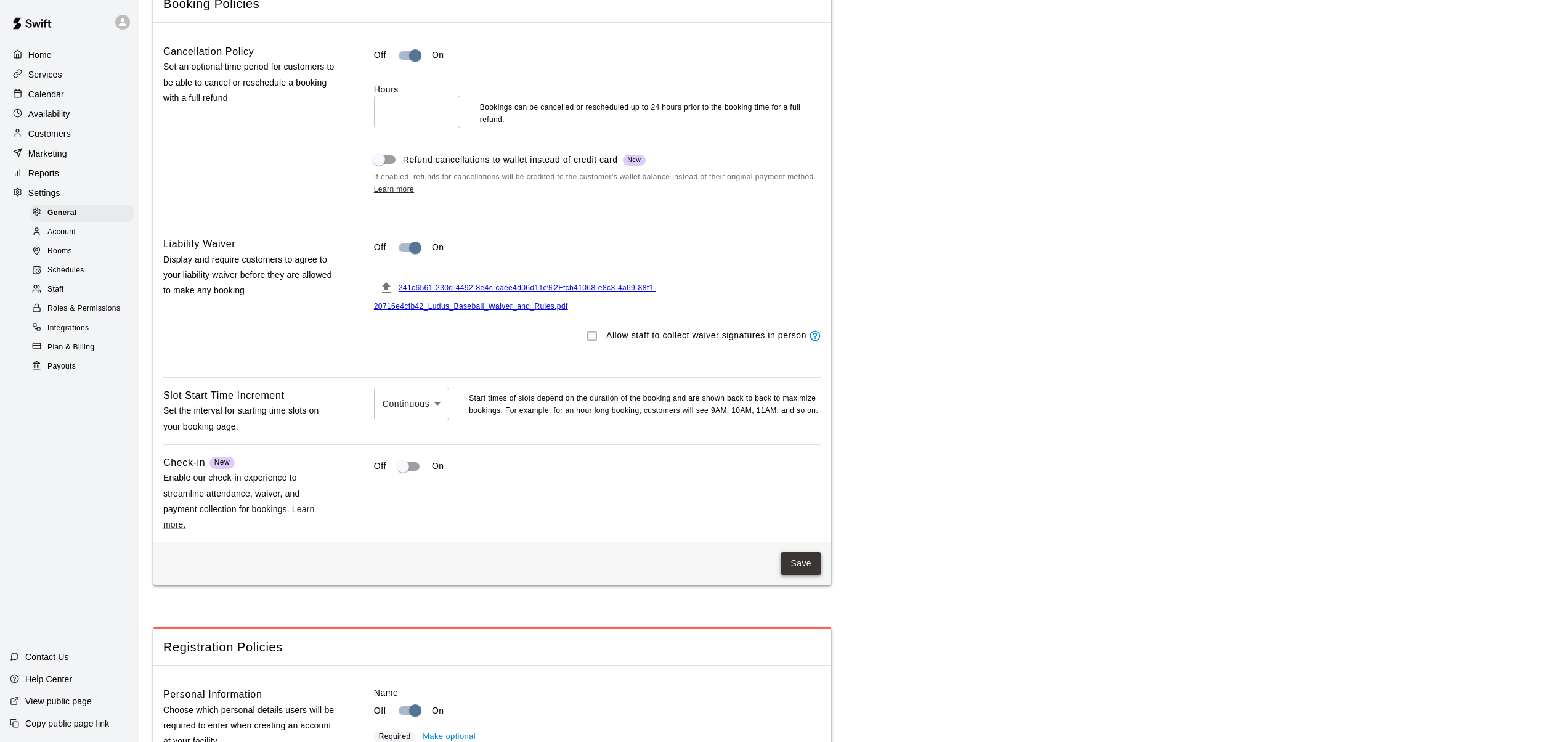
click at [802, 567] on button "Save" at bounding box center [801, 564] width 40 height 23
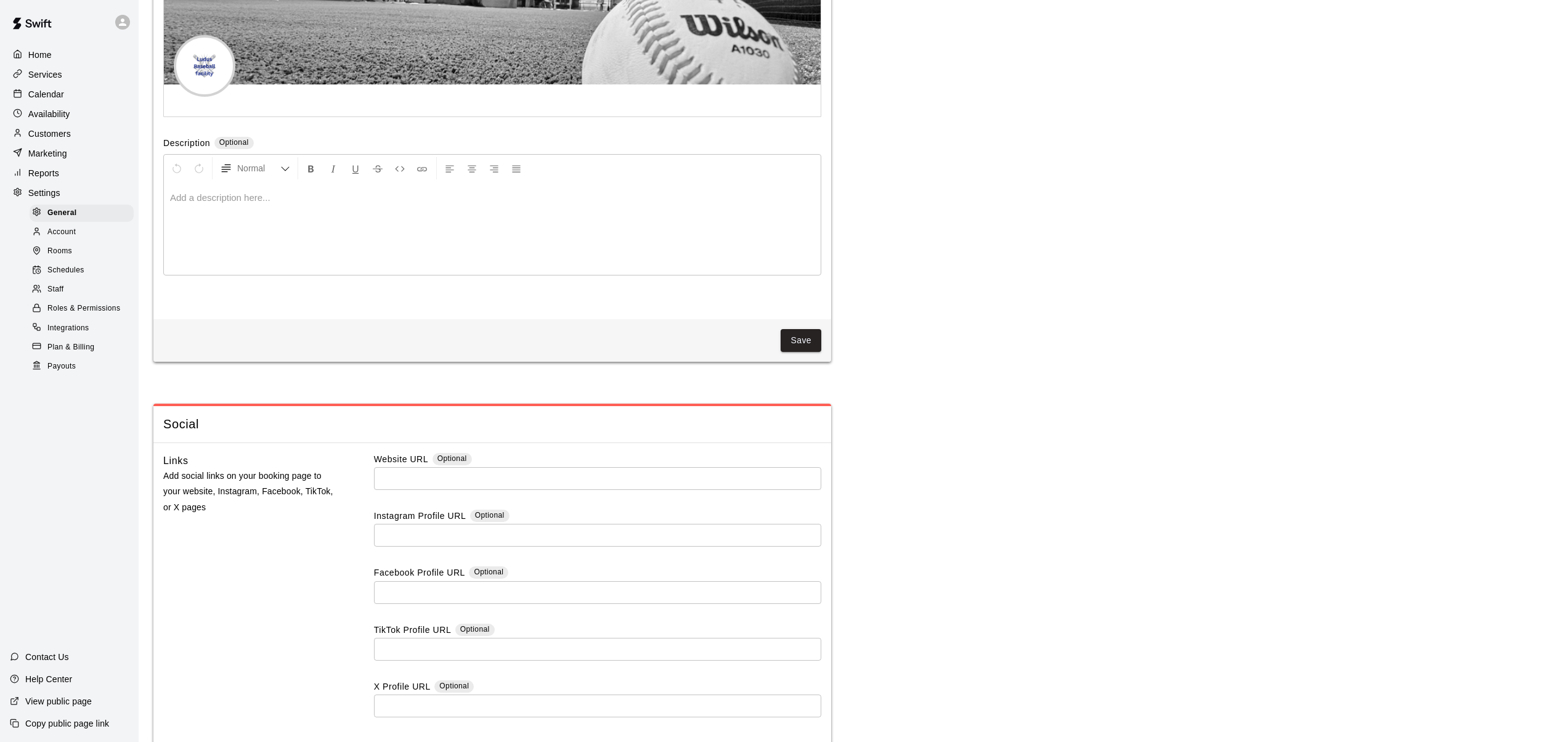
scroll to position [3084, 0]
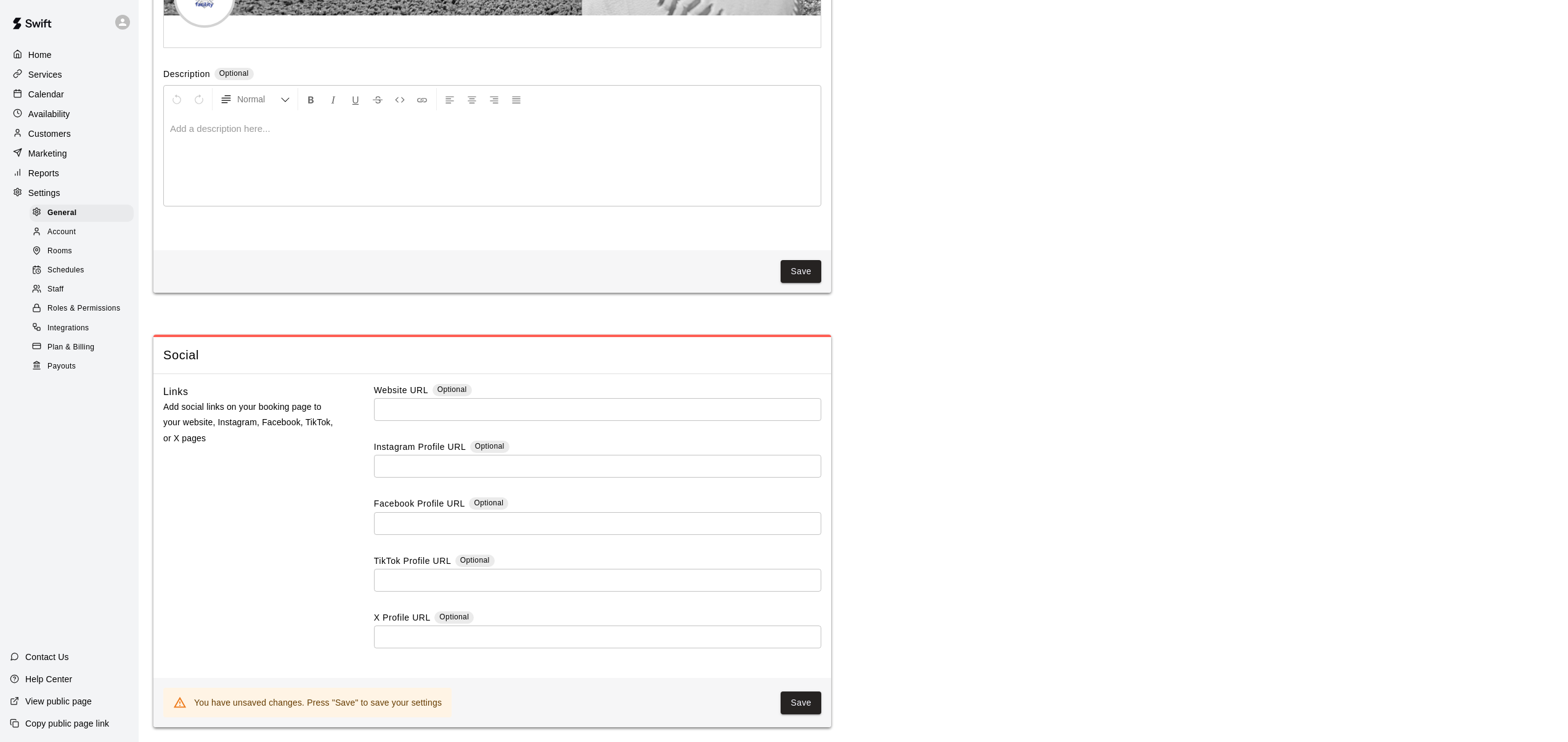
click at [448, 408] on input "text" at bounding box center [598, 409] width 447 height 23
click at [408, 409] on input "**********" at bounding box center [598, 409] width 447 height 23
click at [439, 409] on input "**********" at bounding box center [598, 409] width 447 height 23
click at [499, 414] on input "**********" at bounding box center [598, 409] width 447 height 23
type input "**********"
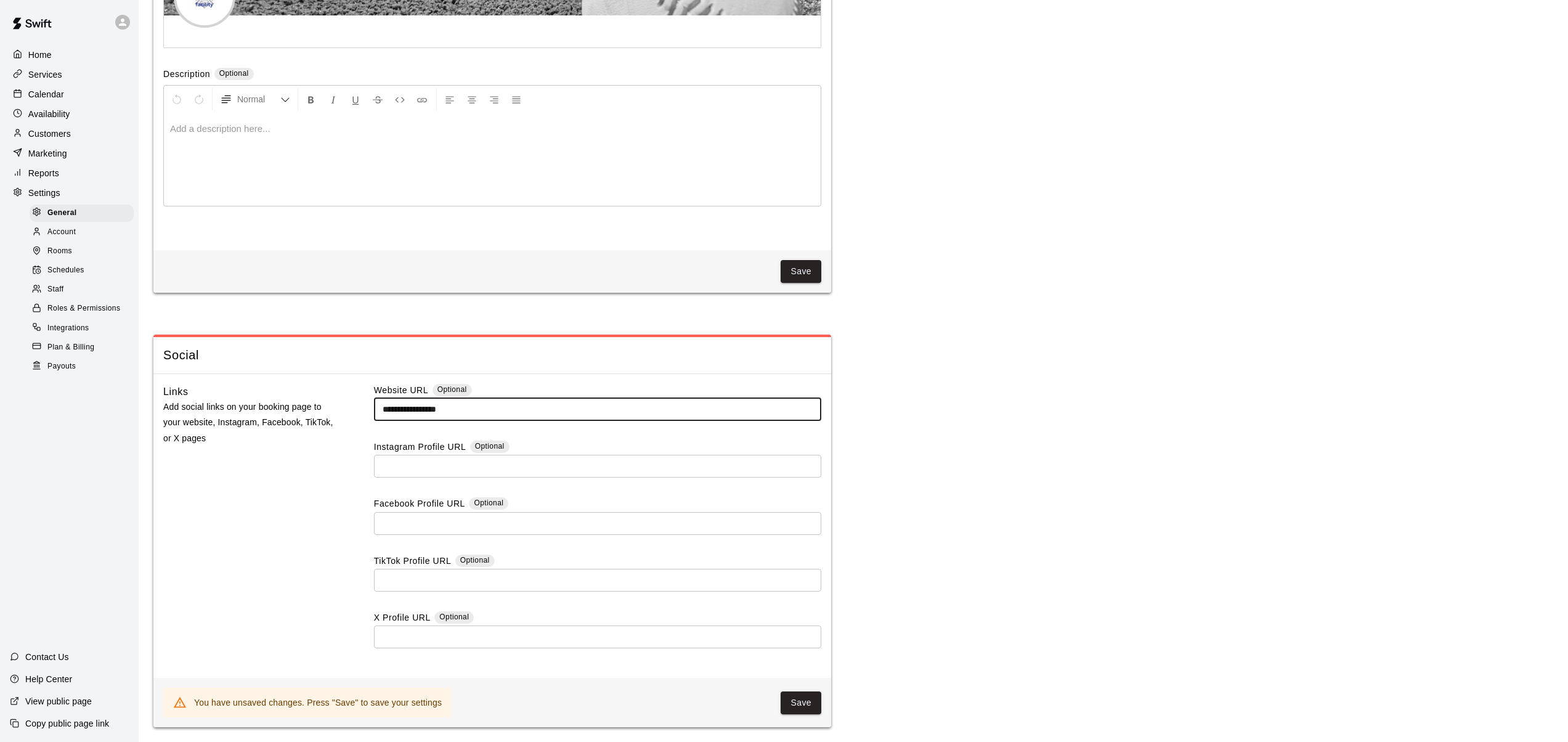
click at [547, 429] on div "**********" at bounding box center [598, 526] width 447 height 285
click at [406, 461] on input "text" at bounding box center [598, 466] width 447 height 23
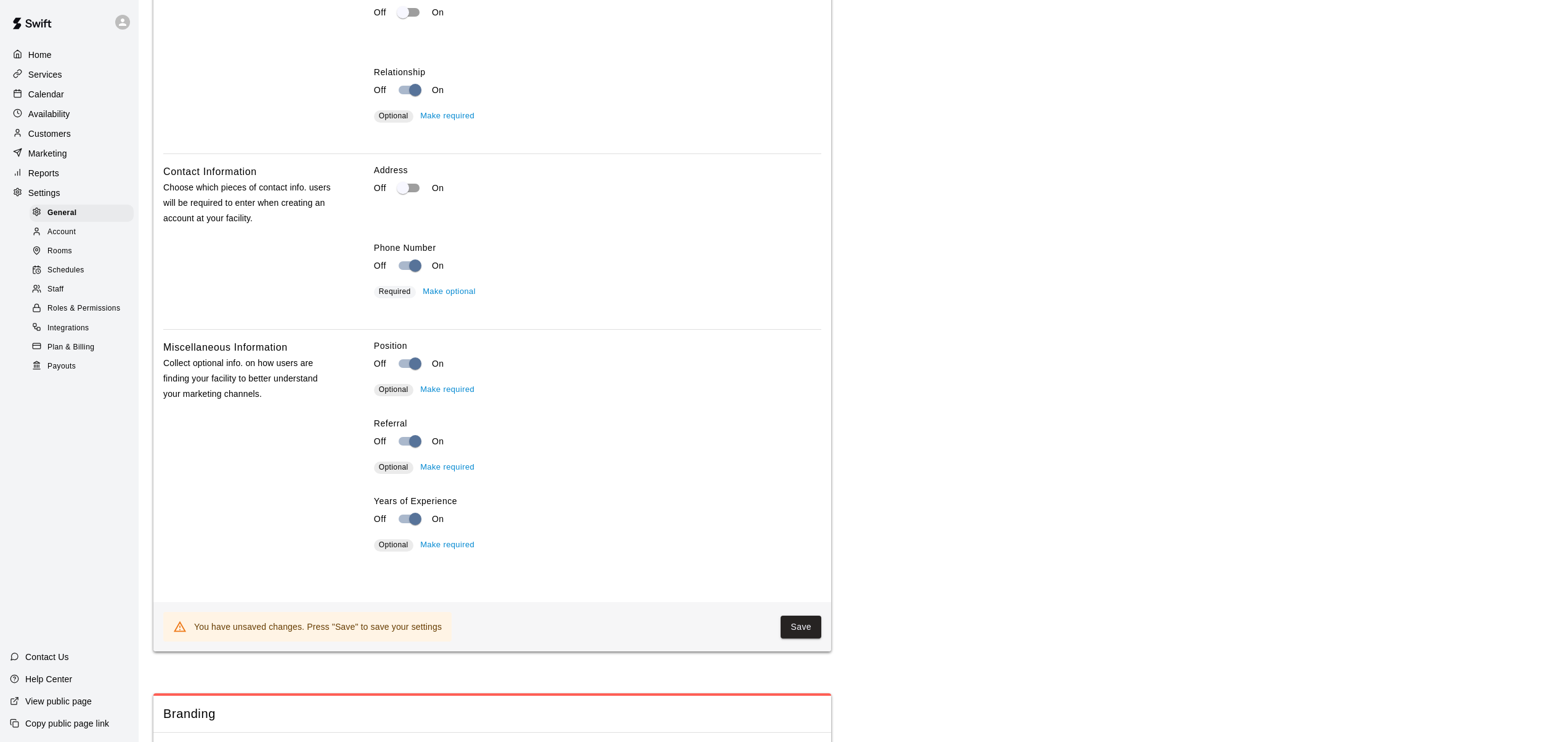
scroll to position [2118, 0]
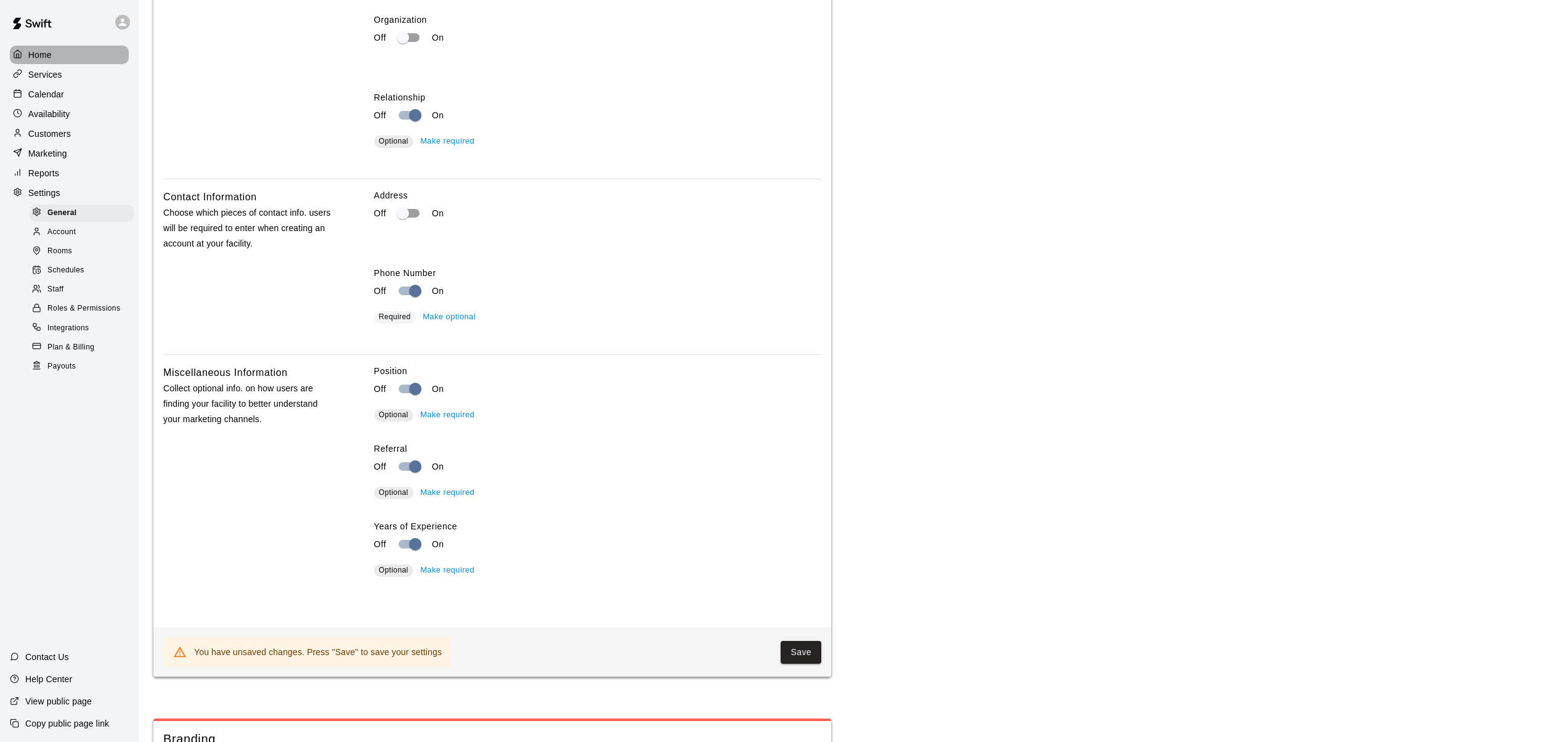
click at [43, 53] on p "Home" at bounding box center [40, 55] width 24 height 13
